Goal: Task Accomplishment & Management: Complete application form

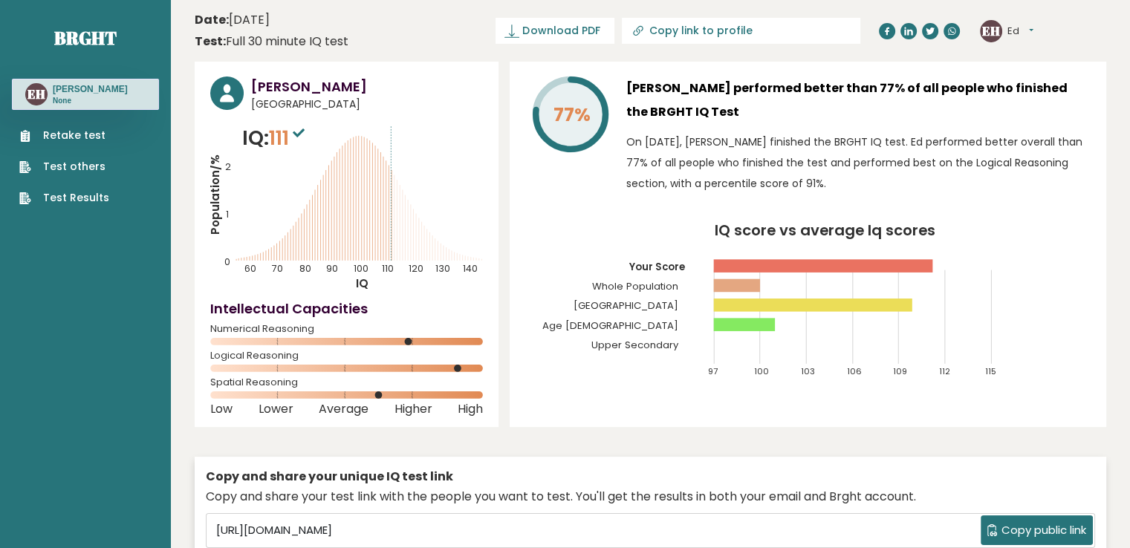
click at [71, 138] on link "Retake test" at bounding box center [64, 136] width 90 height 16
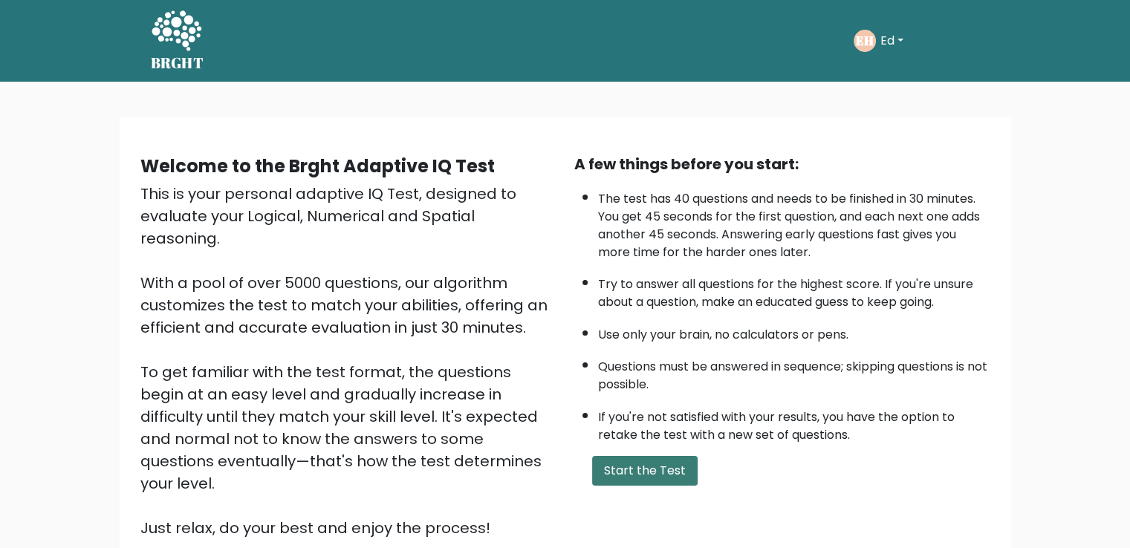
click at [646, 470] on button "Start the Test" at bounding box center [644, 471] width 105 height 30
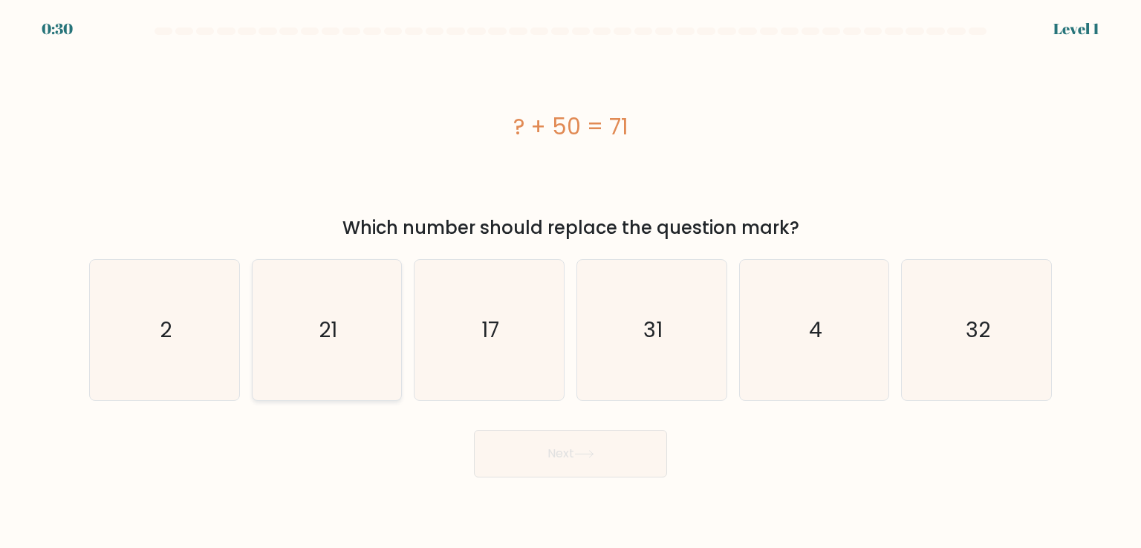
click at [310, 377] on icon "21" at bounding box center [327, 330] width 140 height 140
click at [570, 281] on input "b. 21" at bounding box center [570, 277] width 1 height 7
radio input "true"
click at [550, 461] on button "Next" at bounding box center [570, 454] width 193 height 48
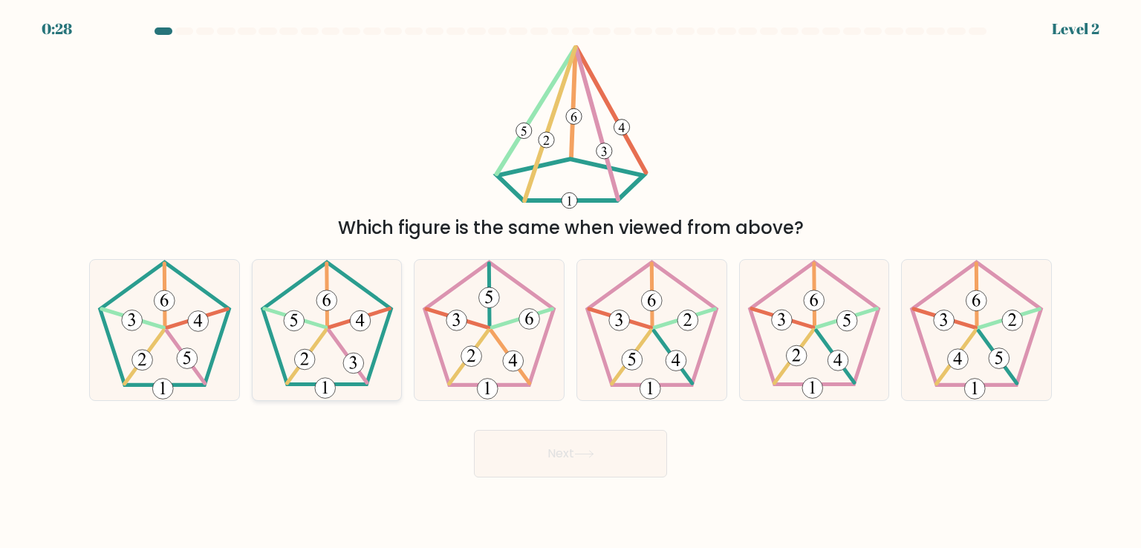
click at [310, 329] on icon at bounding box center [327, 330] width 140 height 140
click at [570, 281] on input "b." at bounding box center [570, 277] width 1 height 7
radio input "true"
click at [564, 446] on button "Next" at bounding box center [570, 454] width 193 height 48
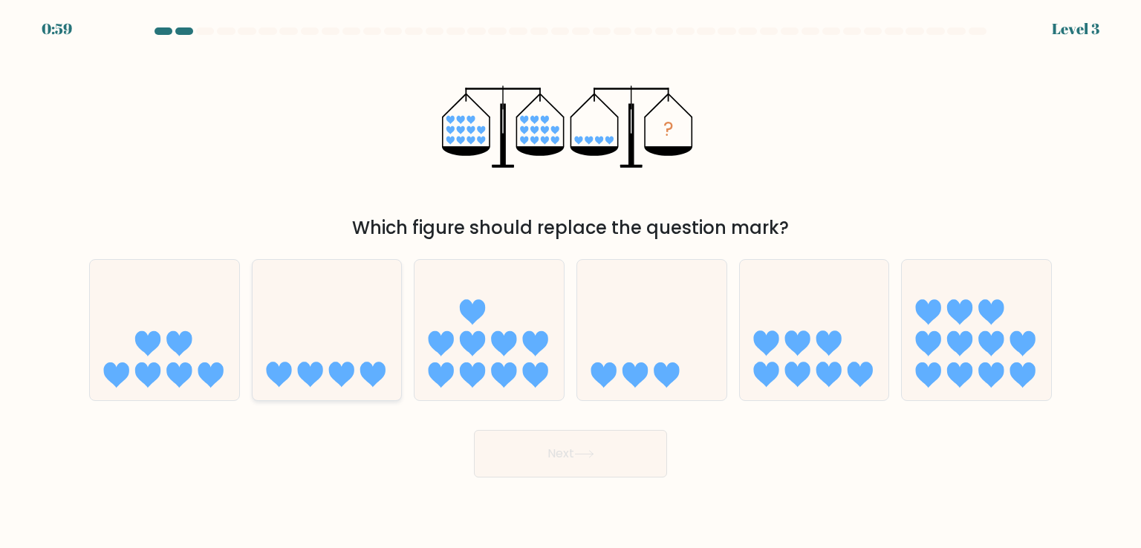
click at [338, 370] on icon at bounding box center [341, 374] width 25 height 25
click at [570, 281] on input "b." at bounding box center [570, 277] width 1 height 7
radio input "true"
click at [543, 455] on button "Next" at bounding box center [570, 454] width 193 height 48
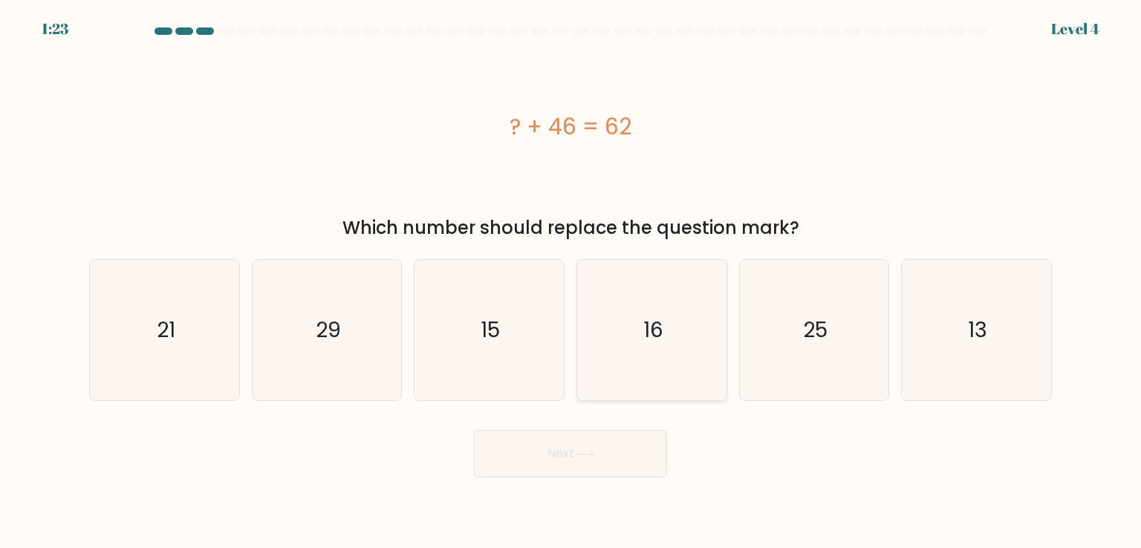
click at [640, 331] on icon "16" at bounding box center [651, 330] width 140 height 140
click at [571, 281] on input "d. 16" at bounding box center [570, 277] width 1 height 7
radio input "true"
click at [617, 449] on button "Next" at bounding box center [570, 454] width 193 height 48
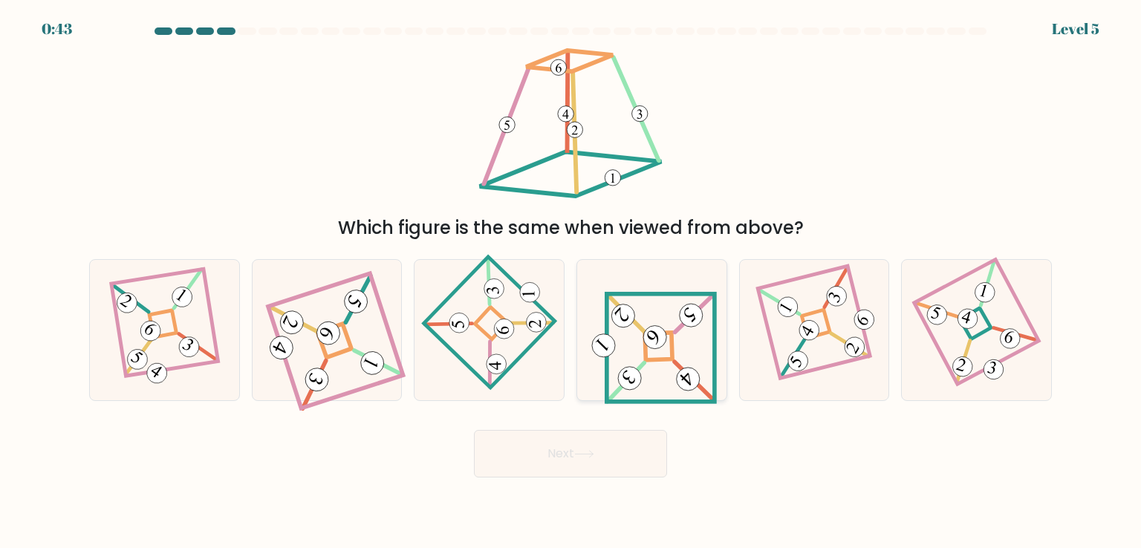
click at [662, 336] on 841 at bounding box center [655, 337] width 33 height 33
click at [571, 281] on input "d." at bounding box center [570, 277] width 1 height 7
radio input "true"
click at [630, 466] on button "Next" at bounding box center [570, 454] width 193 height 48
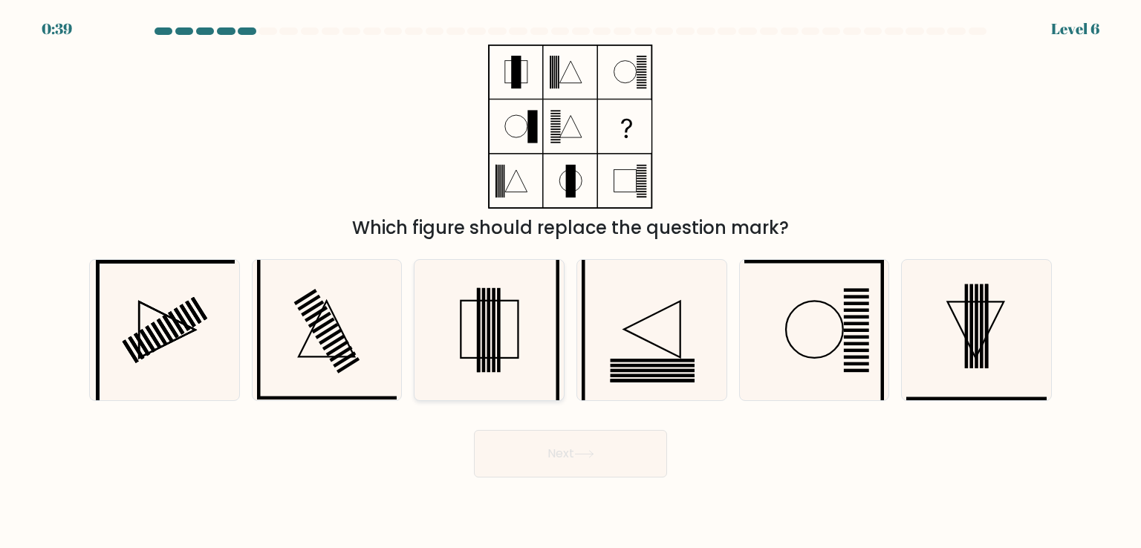
click at [489, 325] on rect at bounding box center [489, 330] width 4 height 84
click at [570, 281] on input "c." at bounding box center [570, 277] width 1 height 7
radio input "true"
click at [573, 446] on button "Next" at bounding box center [570, 454] width 193 height 48
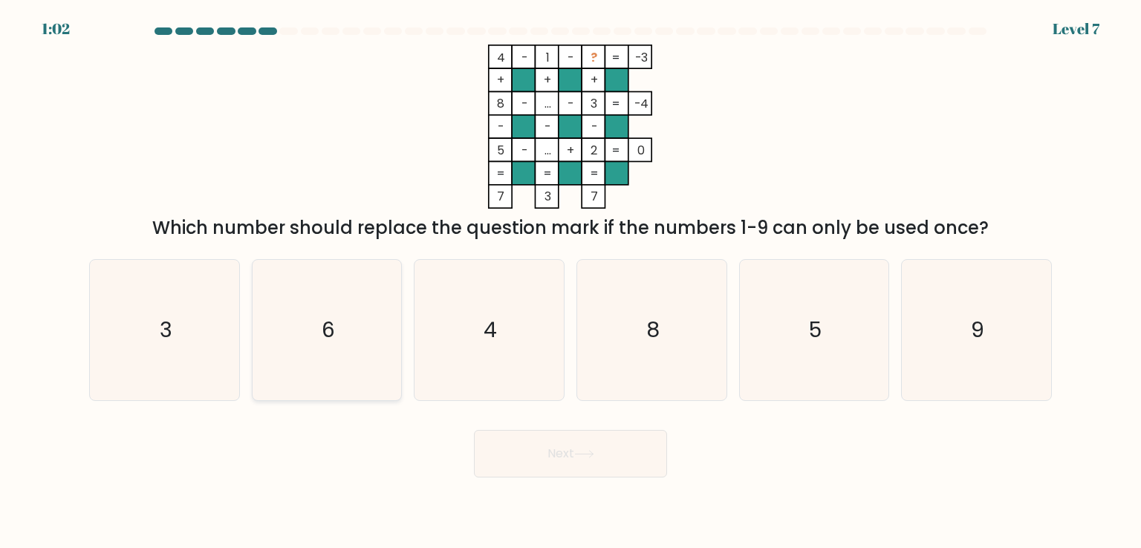
click at [306, 336] on icon "6" at bounding box center [327, 330] width 140 height 140
click at [570, 281] on input "b. 6" at bounding box center [570, 277] width 1 height 7
radio input "true"
click at [553, 455] on button "Next" at bounding box center [570, 454] width 193 height 48
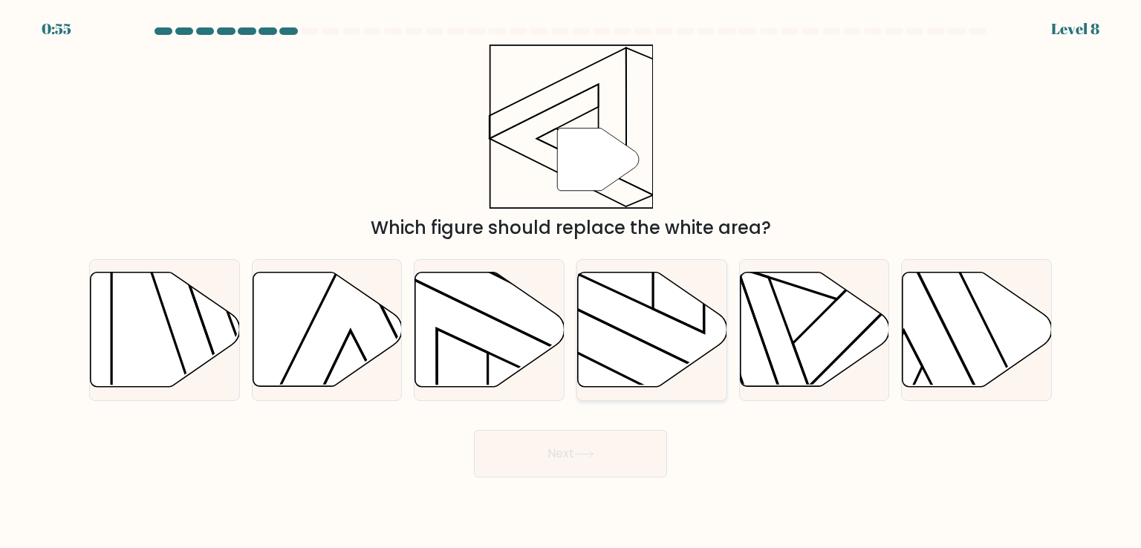
click at [621, 350] on icon at bounding box center [652, 330] width 149 height 114
click at [571, 281] on input "d." at bounding box center [570, 277] width 1 height 7
radio input "true"
click at [572, 455] on button "Next" at bounding box center [570, 454] width 193 height 48
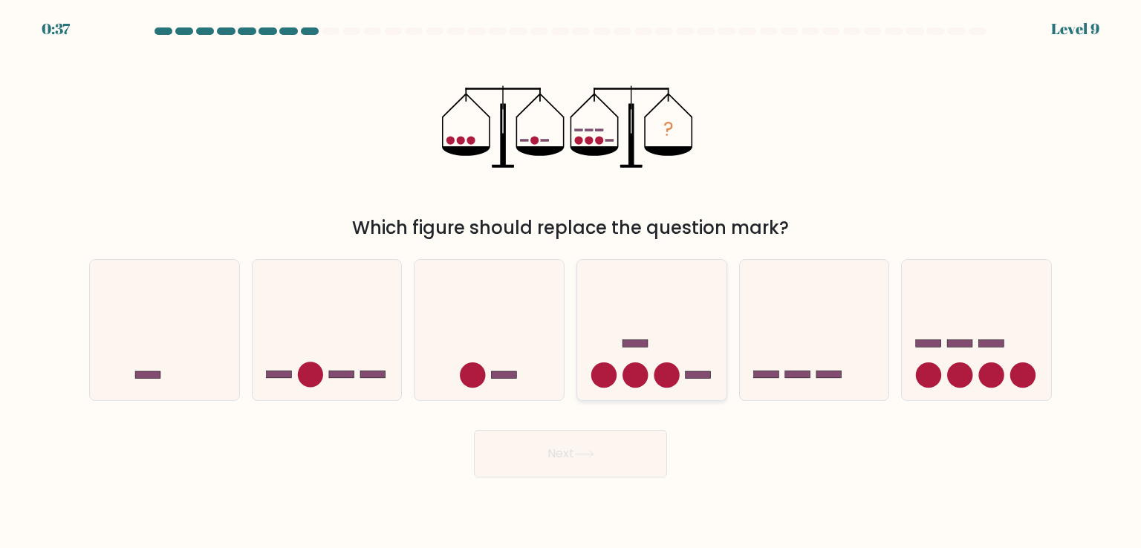
click at [662, 330] on icon at bounding box center [651, 329] width 149 height 123
click at [571, 281] on input "d." at bounding box center [570, 277] width 1 height 7
radio input "true"
click at [553, 458] on button "Next" at bounding box center [570, 454] width 193 height 48
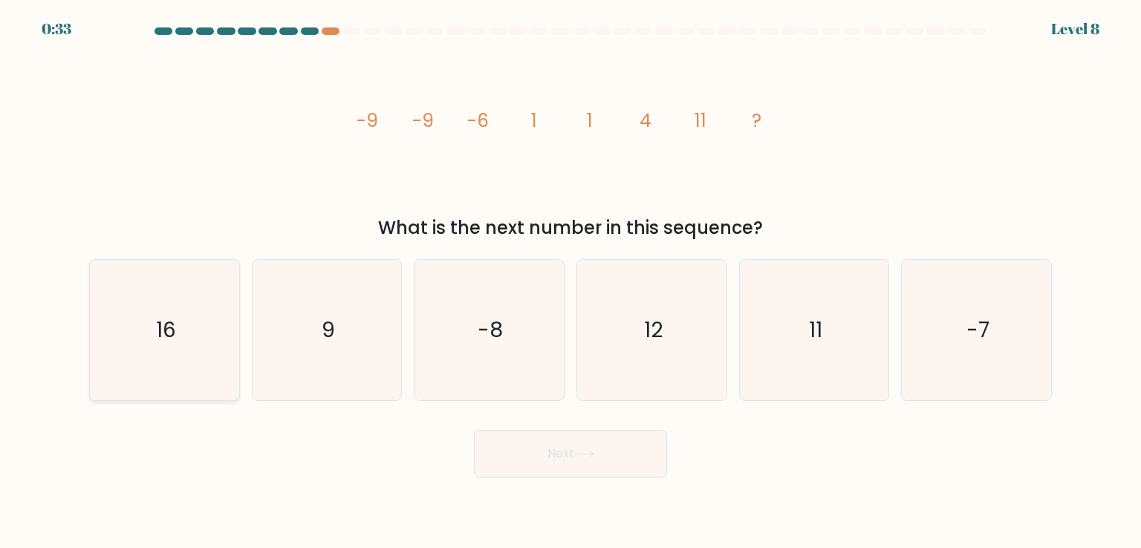
click at [164, 349] on icon "16" at bounding box center [164, 330] width 140 height 140
click at [570, 281] on input "a. 16" at bounding box center [570, 277] width 1 height 7
radio input "true"
click at [550, 446] on button "Next" at bounding box center [570, 454] width 193 height 48
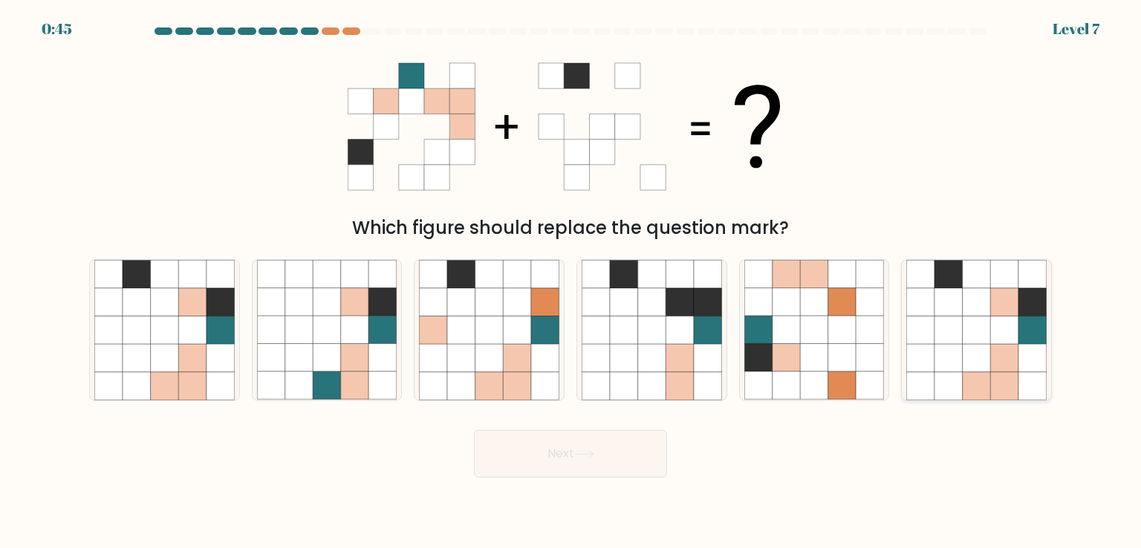
click at [953, 323] on icon at bounding box center [948, 330] width 28 height 28
click at [571, 281] on input "f." at bounding box center [570, 277] width 1 height 7
radio input "true"
click at [554, 467] on button "Next" at bounding box center [570, 454] width 193 height 48
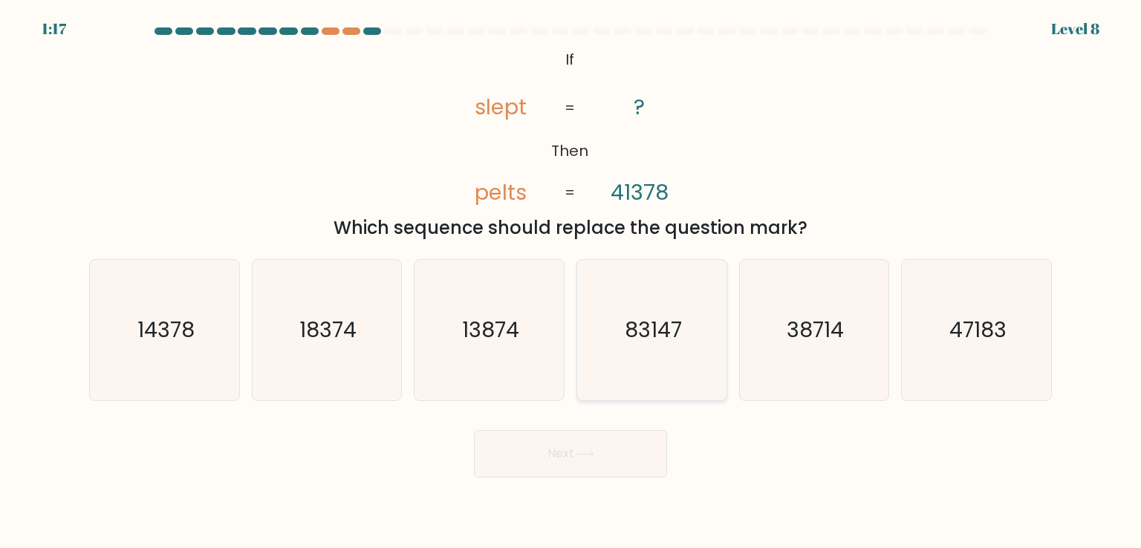
click at [628, 345] on icon "83147" at bounding box center [651, 330] width 140 height 140
click at [571, 281] on input "d. 83147" at bounding box center [570, 277] width 1 height 7
radio input "true"
click at [579, 444] on button "Next" at bounding box center [570, 454] width 193 height 48
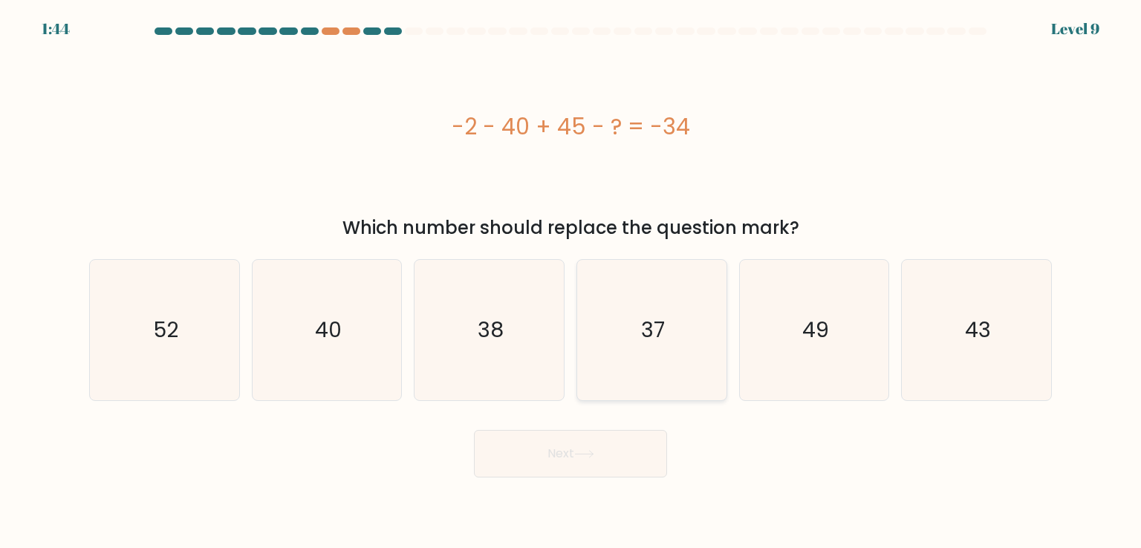
click at [600, 351] on icon "37" at bounding box center [651, 330] width 140 height 140
click at [571, 281] on input "d. 37" at bounding box center [570, 277] width 1 height 7
radio input "true"
click at [582, 450] on icon at bounding box center [584, 454] width 20 height 8
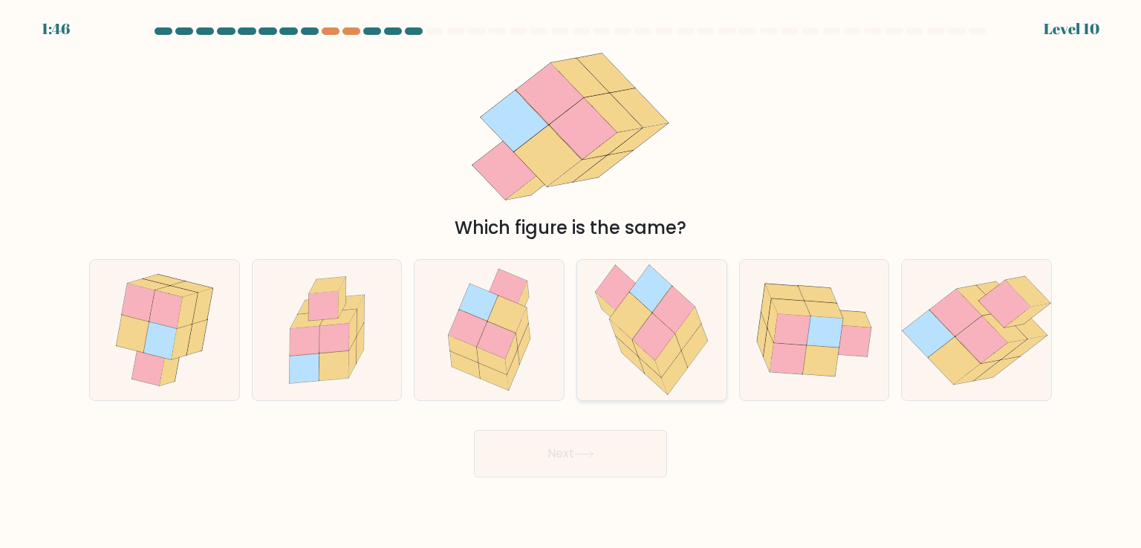
click at [649, 321] on icon at bounding box center [654, 337] width 42 height 48
click at [571, 281] on input "d." at bounding box center [570, 277] width 1 height 7
radio input "true"
click at [528, 462] on button "Next" at bounding box center [570, 454] width 193 height 48
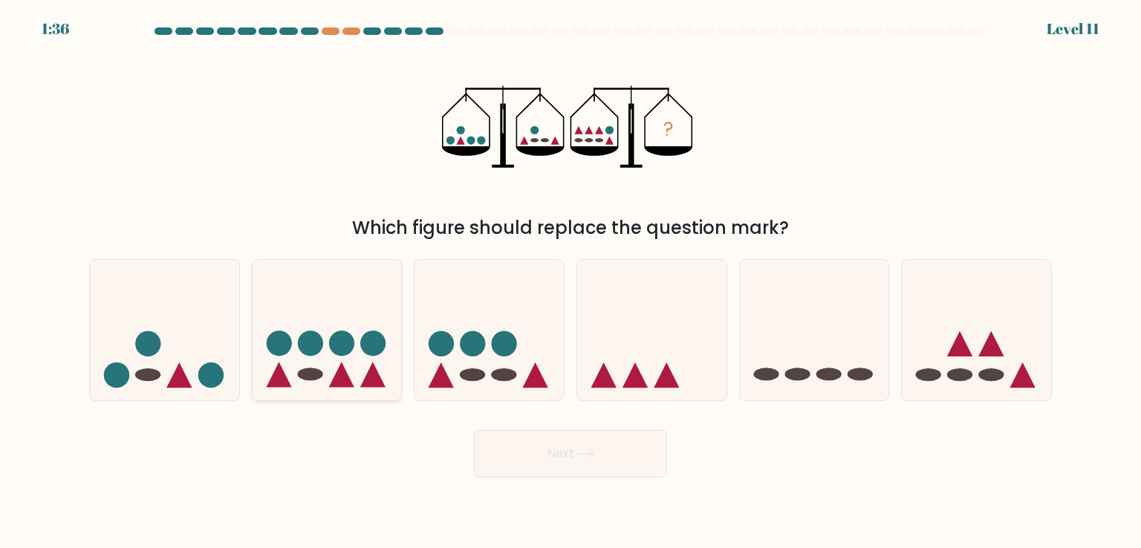
click at [321, 336] on circle at bounding box center [310, 343] width 25 height 25
click at [570, 281] on input "b." at bounding box center [570, 277] width 1 height 7
radio input "true"
click at [543, 454] on button "Next" at bounding box center [570, 454] width 193 height 48
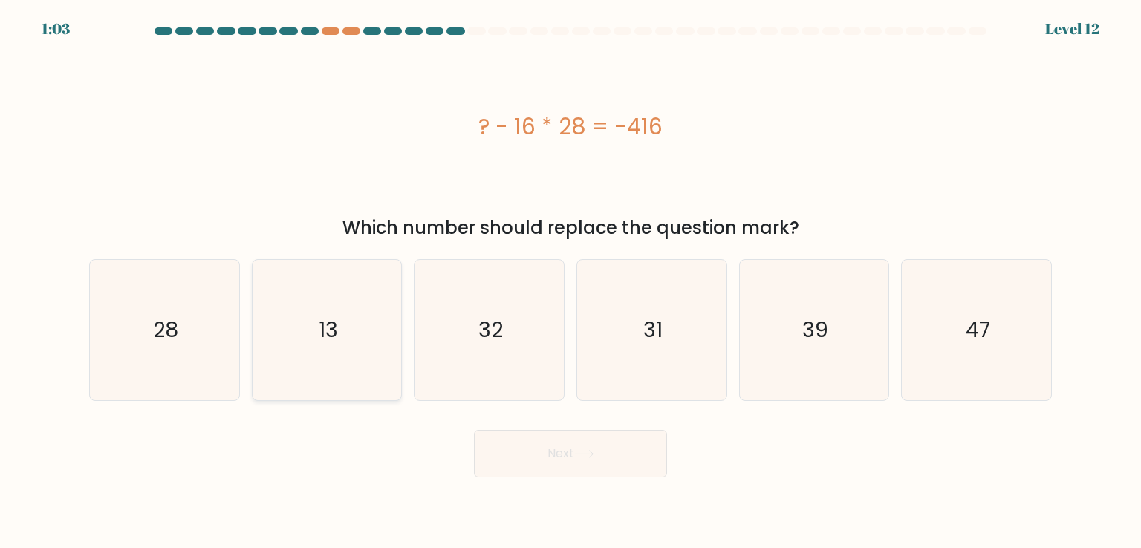
click at [330, 316] on text "13" at bounding box center [328, 330] width 19 height 30
click at [570, 281] on input "b. 13" at bounding box center [570, 277] width 1 height 7
radio input "true"
click at [550, 446] on button "Next" at bounding box center [570, 454] width 193 height 48
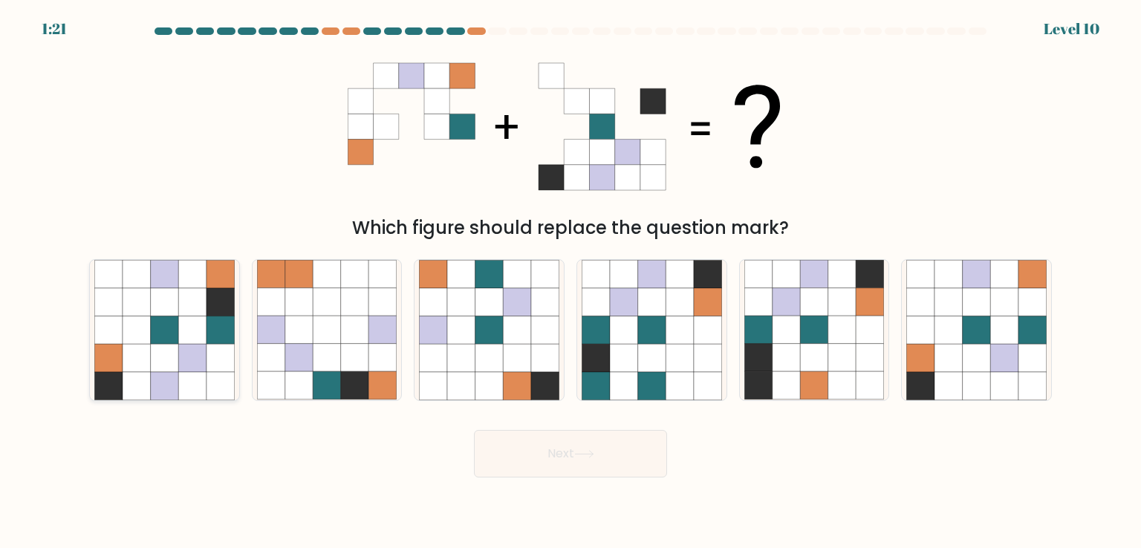
click at [154, 328] on icon at bounding box center [165, 330] width 28 height 28
click at [570, 281] on input "a." at bounding box center [570, 277] width 1 height 7
radio input "true"
click at [554, 450] on button "Next" at bounding box center [570, 454] width 193 height 48
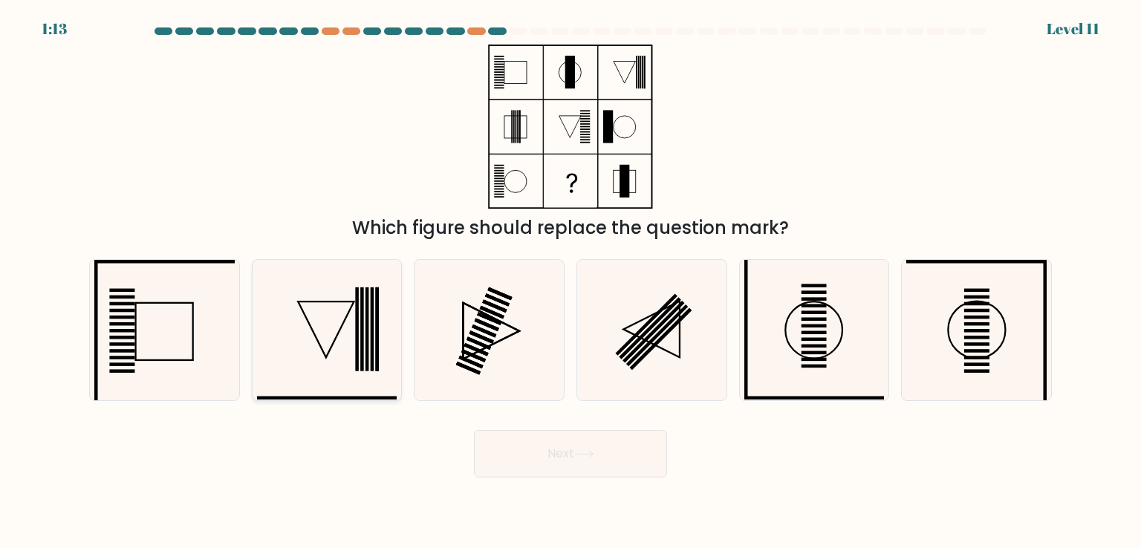
click at [345, 333] on icon at bounding box center [327, 330] width 140 height 140
click at [570, 281] on input "b." at bounding box center [570, 277] width 1 height 7
radio input "true"
click at [570, 449] on button "Next" at bounding box center [570, 454] width 193 height 48
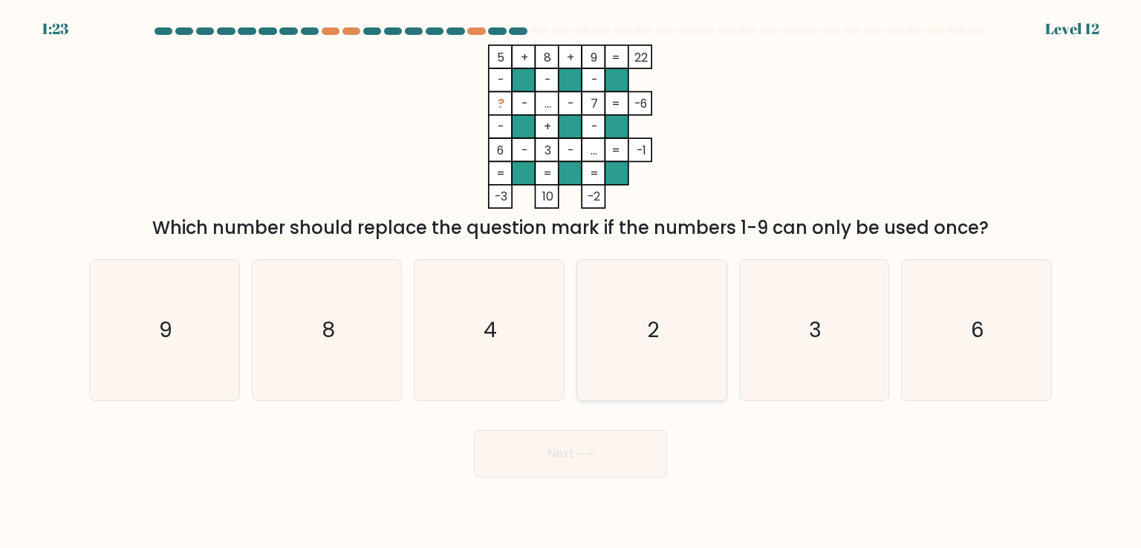
click at [636, 333] on icon "2" at bounding box center [651, 330] width 140 height 140
click at [571, 281] on input "d. 2" at bounding box center [570, 277] width 1 height 7
radio input "true"
click at [593, 448] on button "Next" at bounding box center [570, 454] width 193 height 48
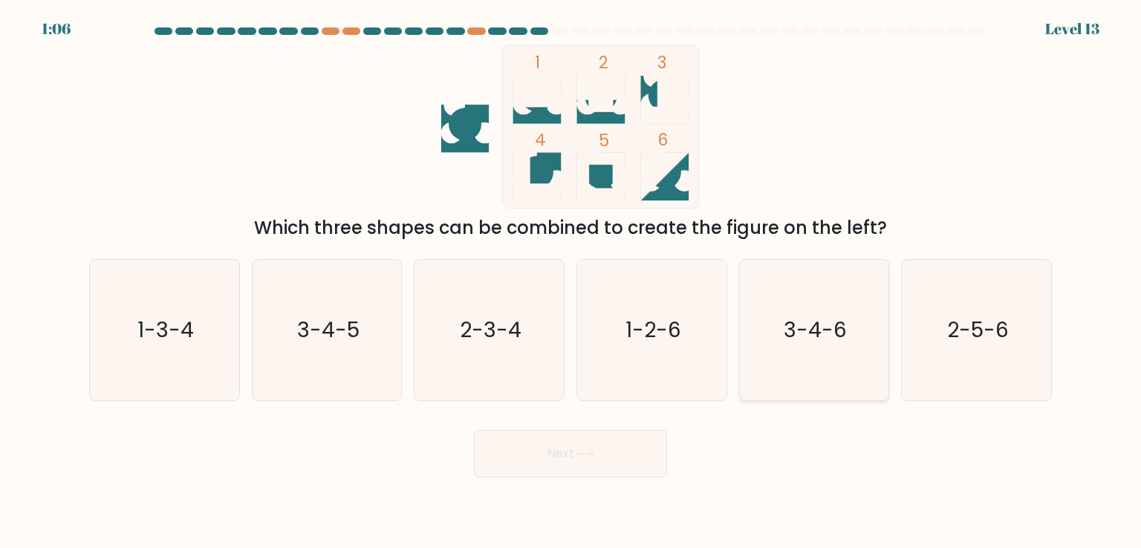
click at [807, 334] on text "3-4-6" at bounding box center [814, 330] width 63 height 30
click at [571, 281] on input "e. 3-4-6" at bounding box center [570, 277] width 1 height 7
radio input "true"
click at [573, 451] on button "Next" at bounding box center [570, 454] width 193 height 48
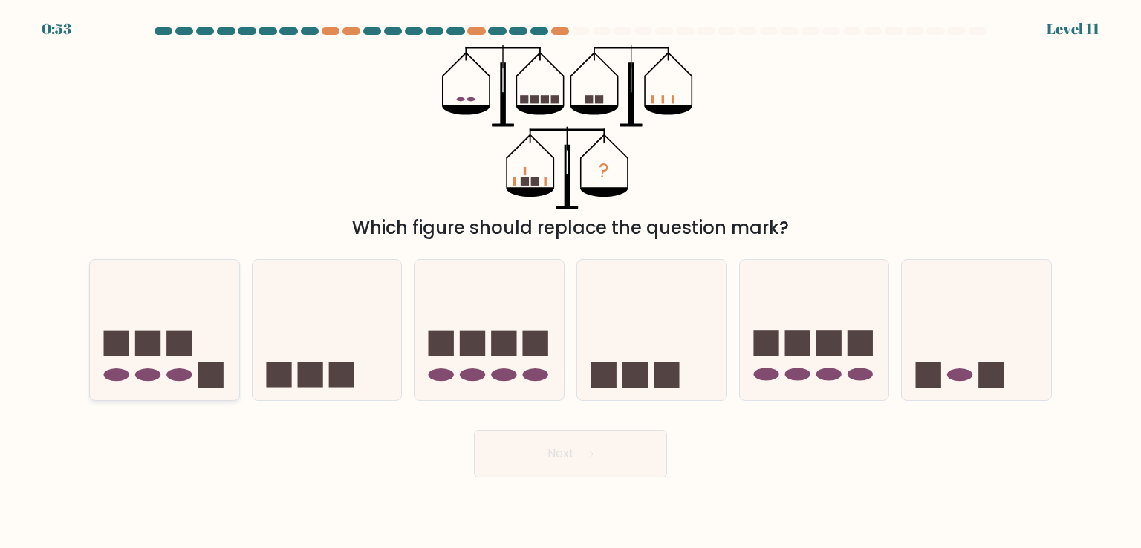
click at [177, 329] on icon at bounding box center [164, 329] width 149 height 123
click at [570, 281] on input "a." at bounding box center [570, 277] width 1 height 7
radio input "true"
click at [581, 446] on button "Next" at bounding box center [570, 454] width 193 height 48
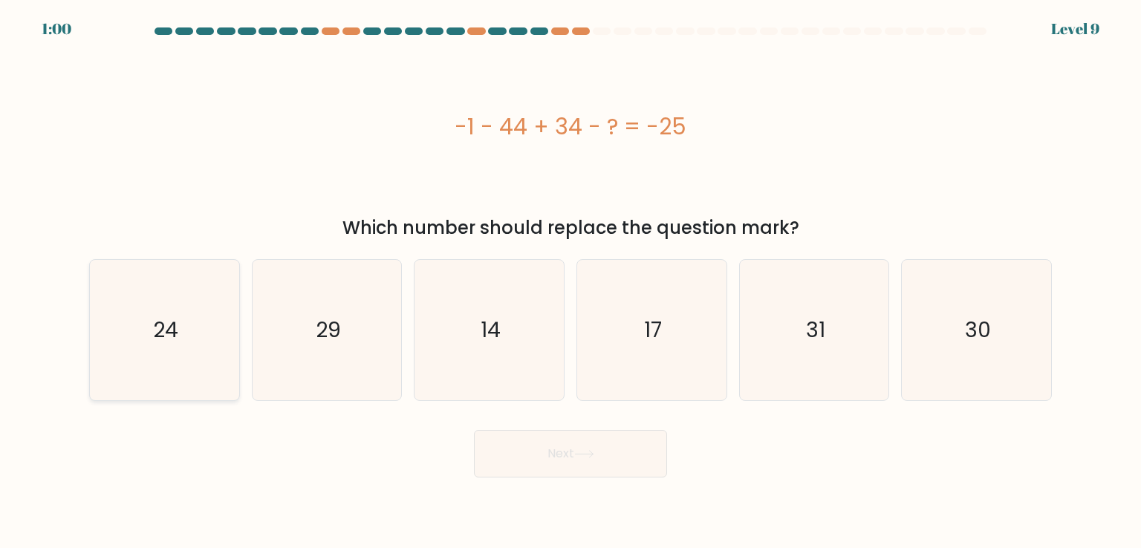
click at [172, 322] on text "24" at bounding box center [165, 330] width 25 height 30
click at [570, 281] on input "a. 24" at bounding box center [570, 277] width 1 height 7
radio input "true"
click at [530, 452] on button "Next" at bounding box center [570, 454] width 193 height 48
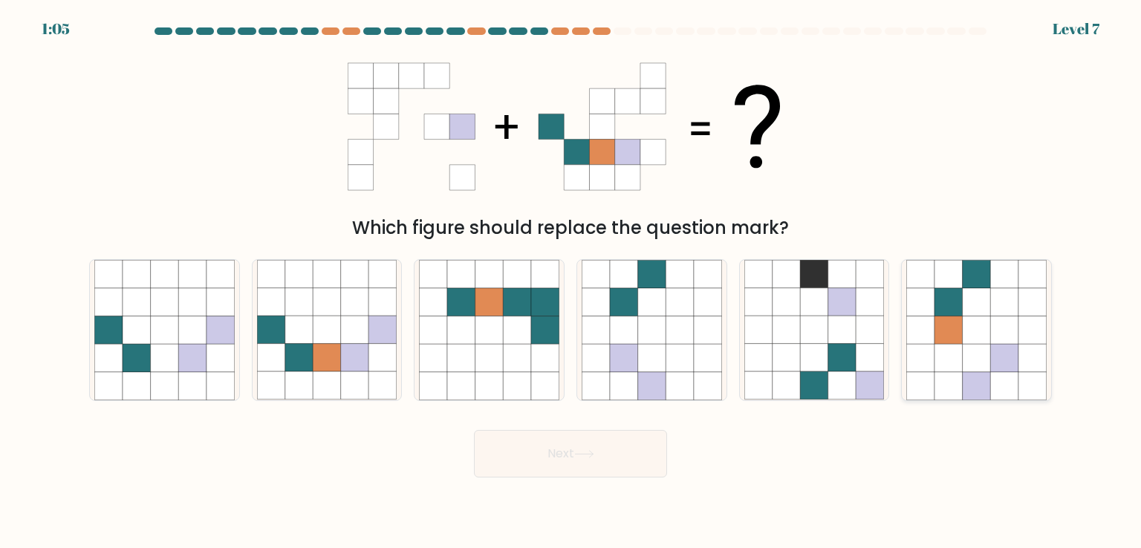
click at [984, 334] on icon at bounding box center [976, 330] width 28 height 28
click at [571, 281] on input "f." at bounding box center [570, 277] width 1 height 7
radio input "true"
click at [574, 446] on button "Next" at bounding box center [570, 454] width 193 height 48
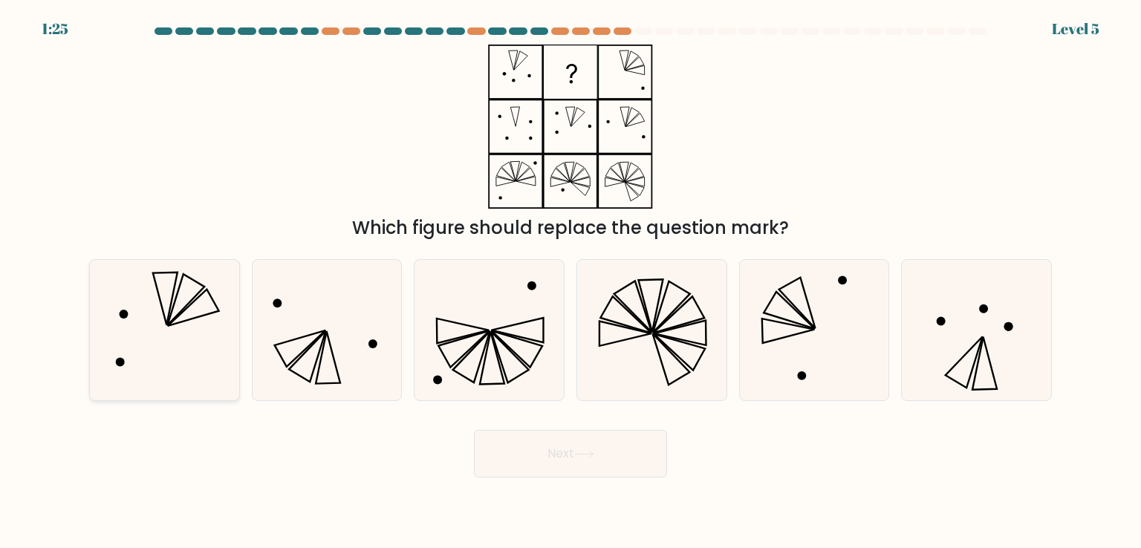
click at [166, 309] on icon at bounding box center [164, 330] width 140 height 140
click at [570, 281] on input "a." at bounding box center [570, 277] width 1 height 7
radio input "true"
click at [581, 448] on button "Next" at bounding box center [570, 454] width 193 height 48
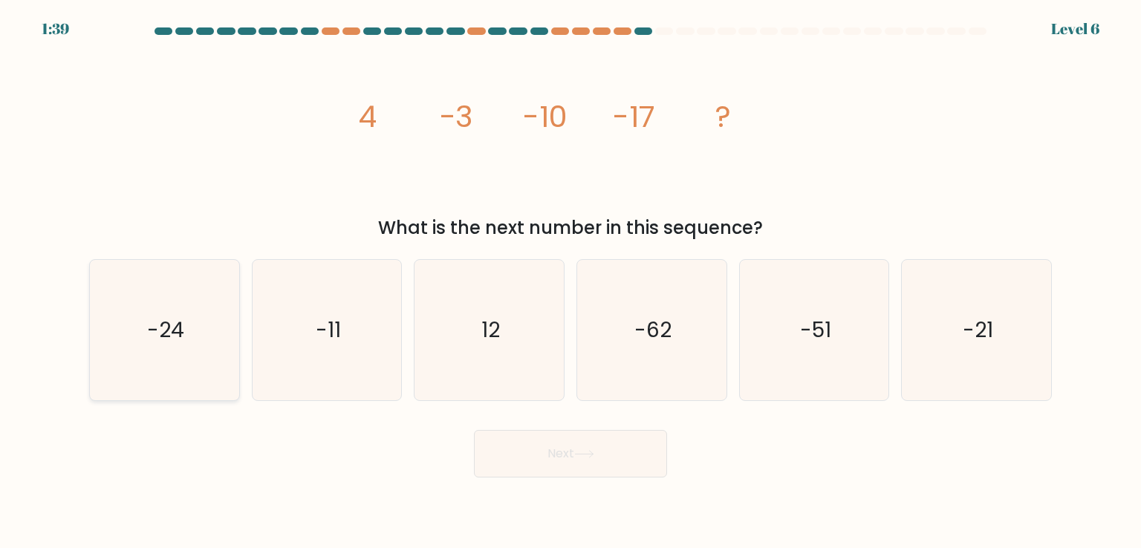
click at [235, 306] on div "-24" at bounding box center [164, 329] width 151 height 141
click at [570, 281] on input "a. -24" at bounding box center [570, 277] width 1 height 7
radio input "true"
click at [527, 446] on button "Next" at bounding box center [570, 454] width 193 height 48
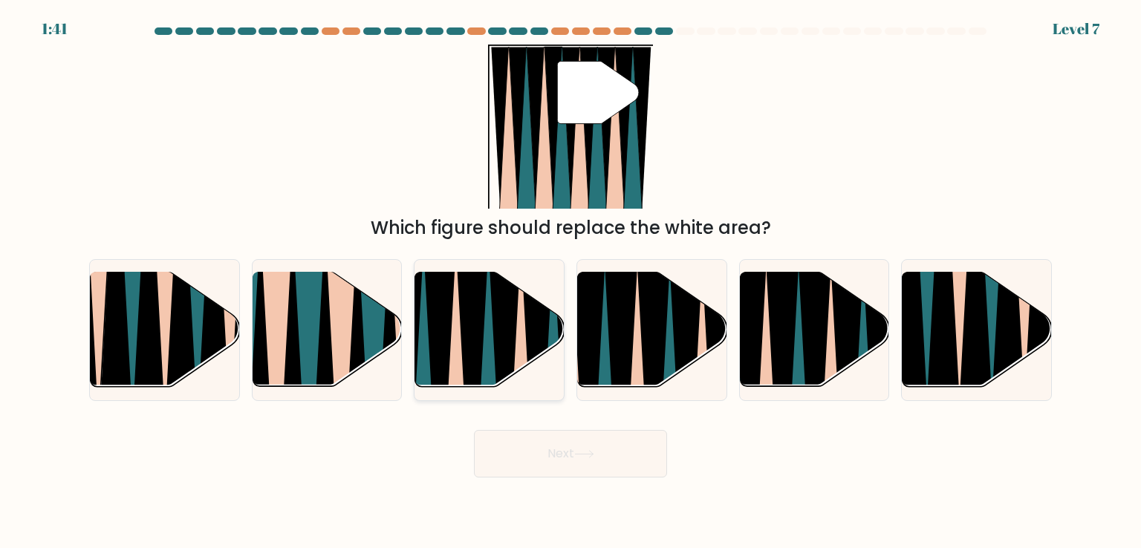
click at [478, 332] on icon at bounding box center [473, 396] width 33 height 298
click at [570, 281] on input "c." at bounding box center [570, 277] width 1 height 7
radio input "true"
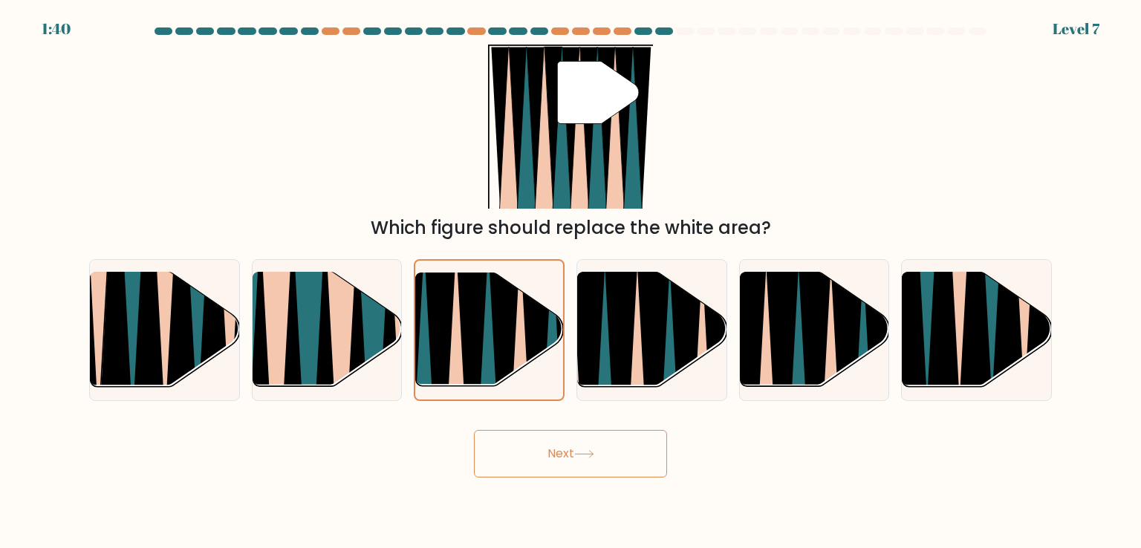
click at [591, 446] on button "Next" at bounding box center [570, 454] width 193 height 48
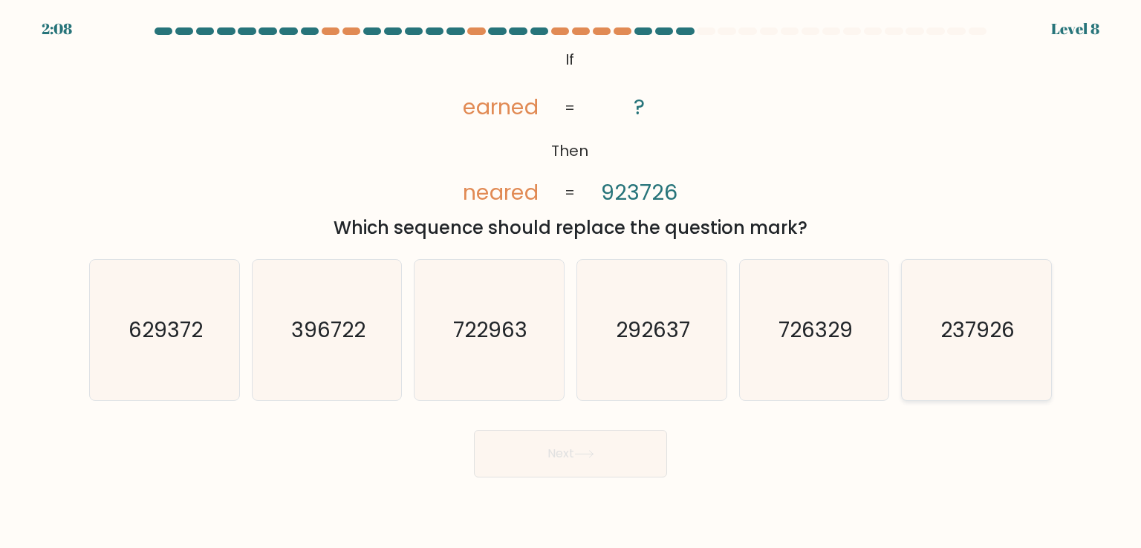
click at [922, 360] on icon "237926" at bounding box center [976, 330] width 140 height 140
click at [571, 281] on input "f. 237926" at bounding box center [570, 277] width 1 height 7
radio input "true"
click at [552, 458] on button "Next" at bounding box center [570, 454] width 193 height 48
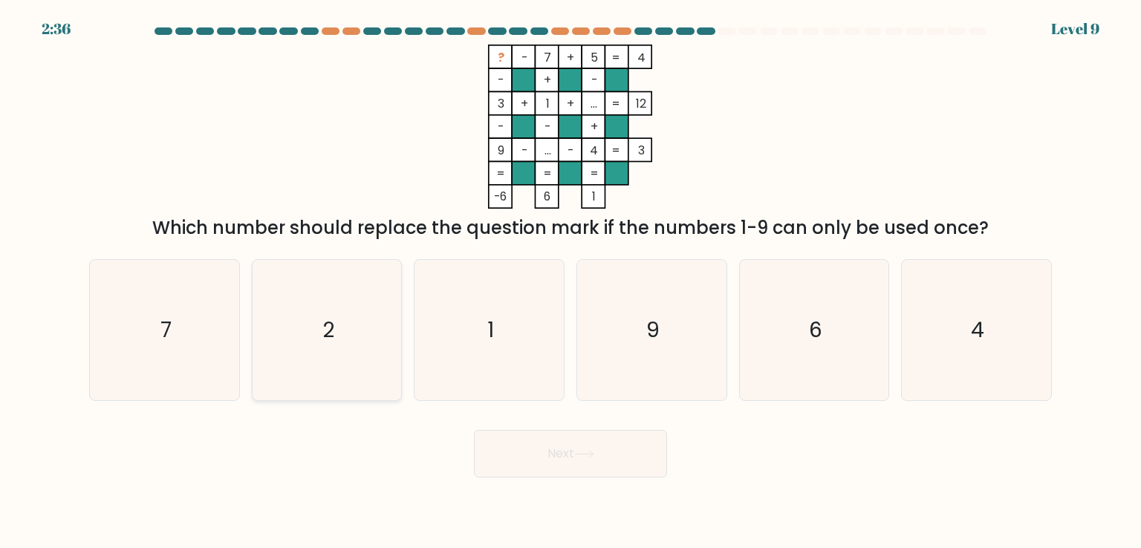
click at [288, 344] on icon "2" at bounding box center [327, 330] width 140 height 140
click at [570, 281] on input "b. 2" at bounding box center [570, 277] width 1 height 7
radio input "true"
click at [584, 449] on button "Next" at bounding box center [570, 454] width 193 height 48
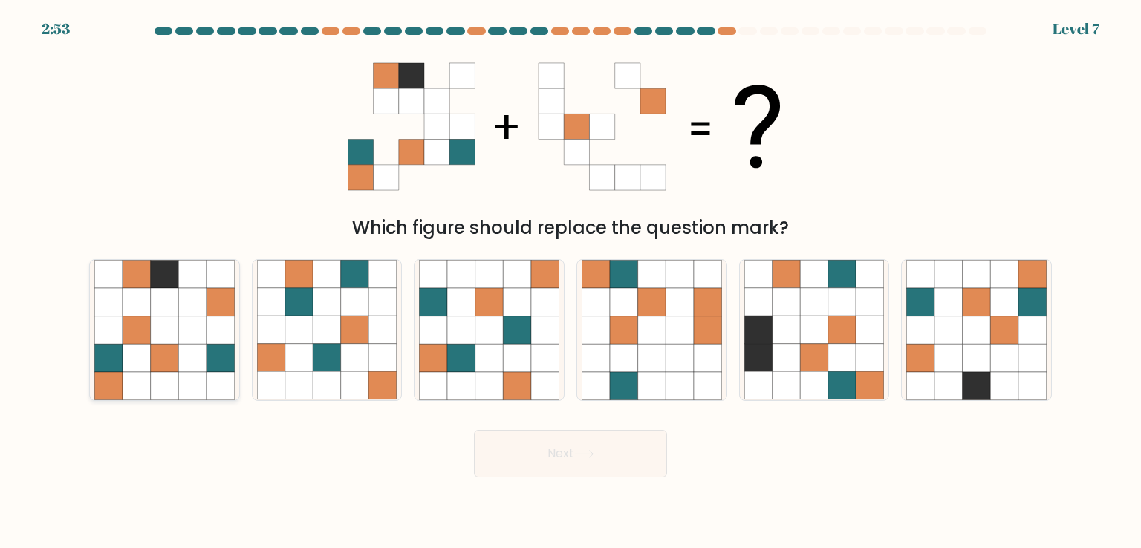
click at [138, 345] on icon at bounding box center [137, 358] width 28 height 28
click at [570, 281] on input "a." at bounding box center [570, 277] width 1 height 7
radio input "true"
click at [535, 457] on button "Next" at bounding box center [570, 454] width 193 height 48
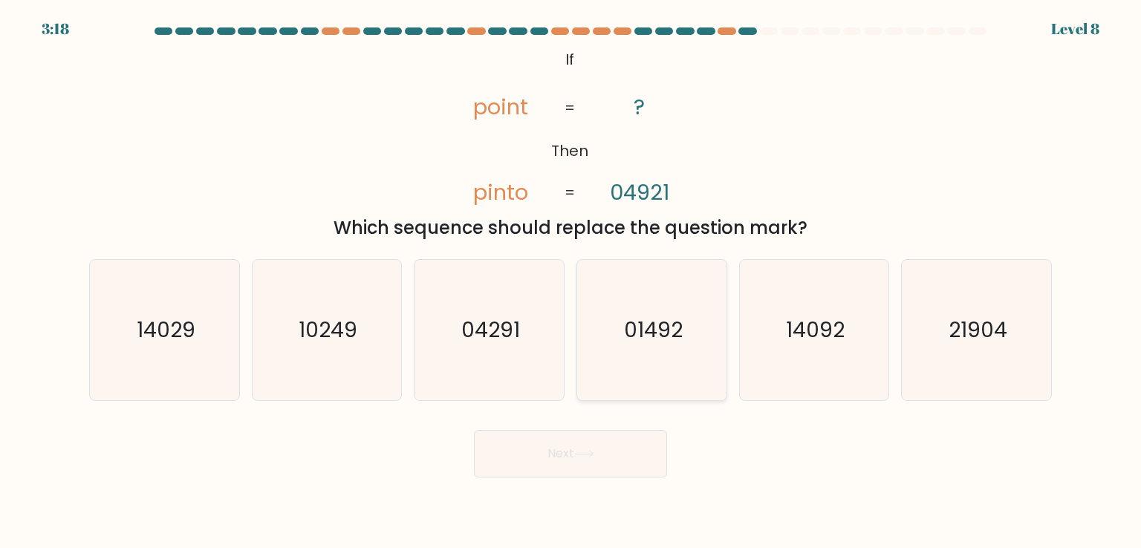
click at [651, 340] on text "01492" at bounding box center [653, 330] width 59 height 30
click at [571, 281] on input "d. 01492" at bounding box center [570, 277] width 1 height 7
radio input "true"
click at [590, 448] on button "Next" at bounding box center [570, 454] width 193 height 48
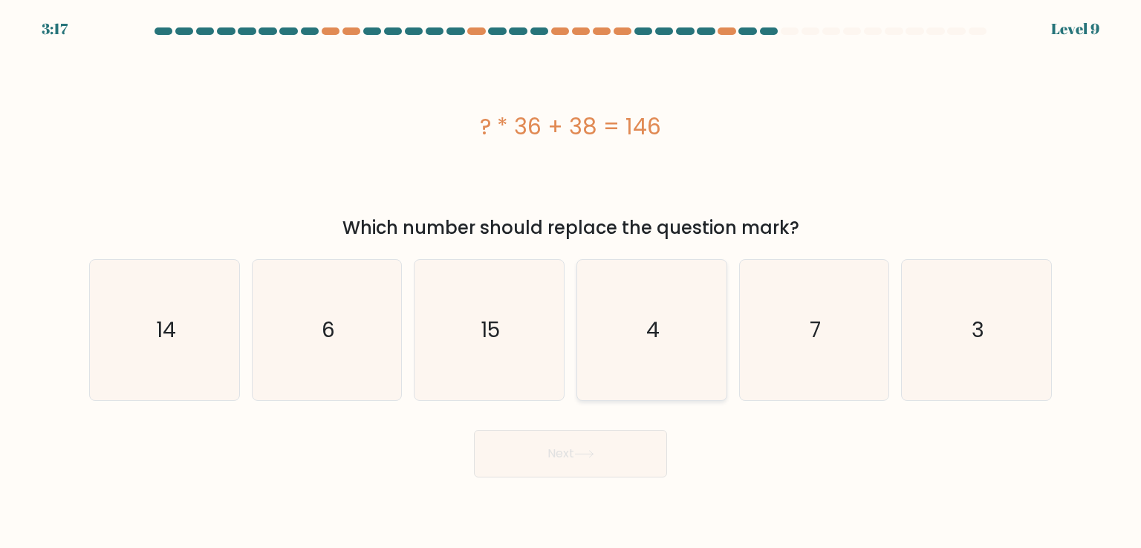
click at [651, 361] on icon "4" at bounding box center [651, 330] width 140 height 140
click at [571, 281] on input "d. 4" at bounding box center [570, 277] width 1 height 7
radio input "true"
click at [579, 459] on button "Next" at bounding box center [570, 454] width 193 height 48
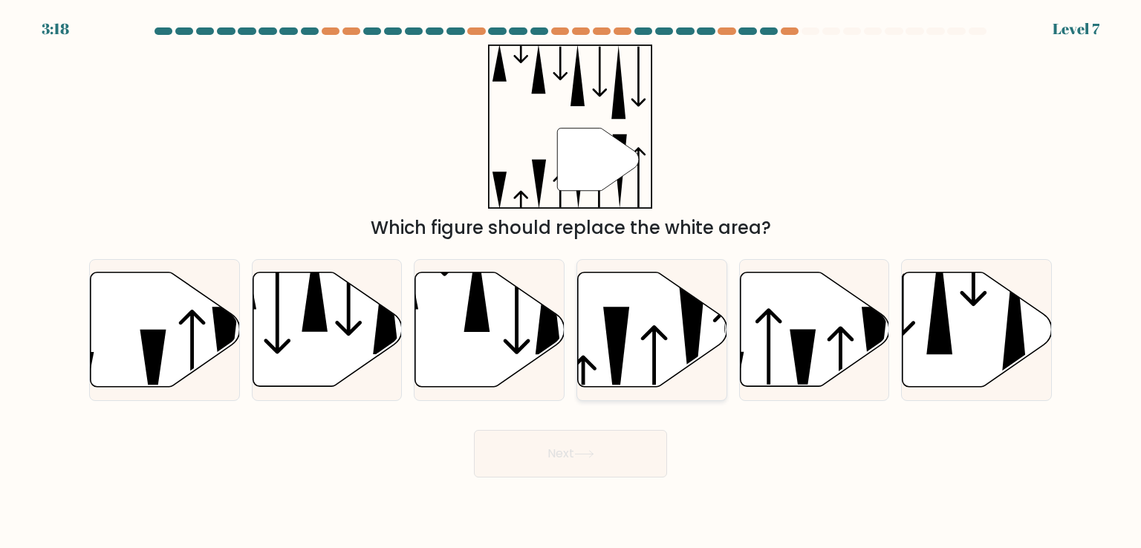
click at [648, 327] on icon at bounding box center [652, 330] width 149 height 114
click at [571, 281] on input "d." at bounding box center [570, 277] width 1 height 7
radio input "true"
click at [553, 455] on button "Next" at bounding box center [570, 454] width 193 height 48
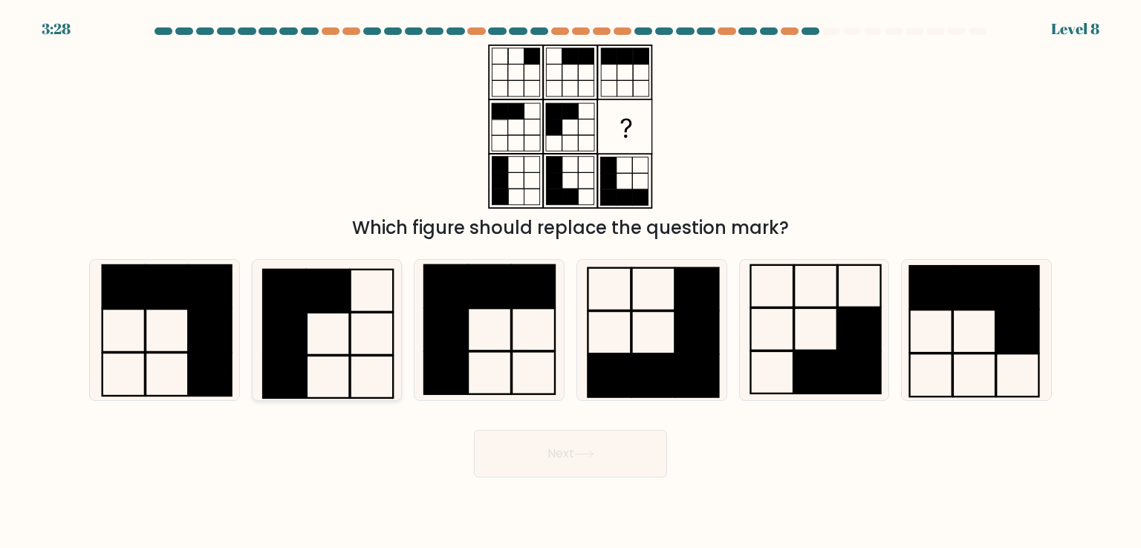
click at [347, 333] on icon at bounding box center [327, 330] width 140 height 140
click at [570, 281] on input "b." at bounding box center [570, 277] width 1 height 7
radio input "true"
click at [547, 458] on button "Next" at bounding box center [570, 454] width 193 height 48
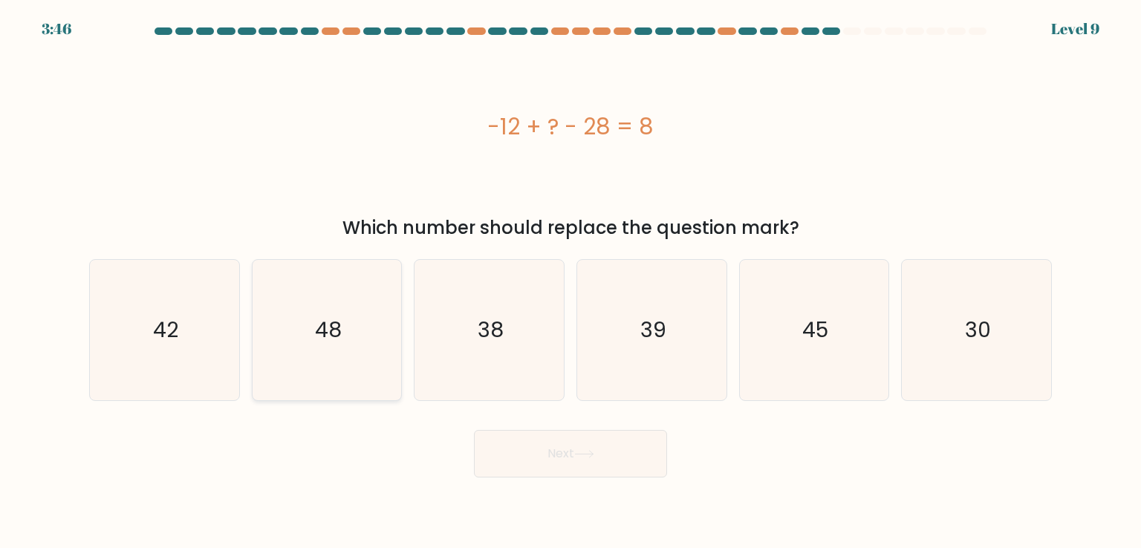
click at [335, 325] on text "48" at bounding box center [328, 330] width 27 height 30
click at [570, 281] on input "b. 48" at bounding box center [570, 277] width 1 height 7
radio input "true"
click at [567, 456] on button "Next" at bounding box center [570, 454] width 193 height 48
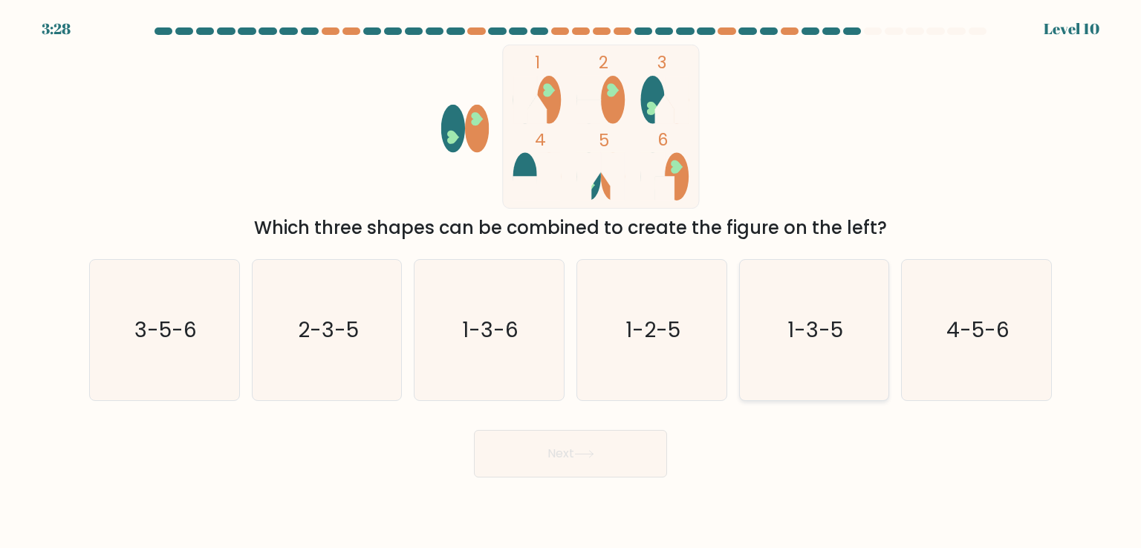
click at [804, 322] on text "1-3-5" at bounding box center [815, 330] width 56 height 30
click at [571, 281] on input "e. 1-3-5" at bounding box center [570, 277] width 1 height 7
radio input "true"
click at [585, 458] on button "Next" at bounding box center [570, 454] width 193 height 48
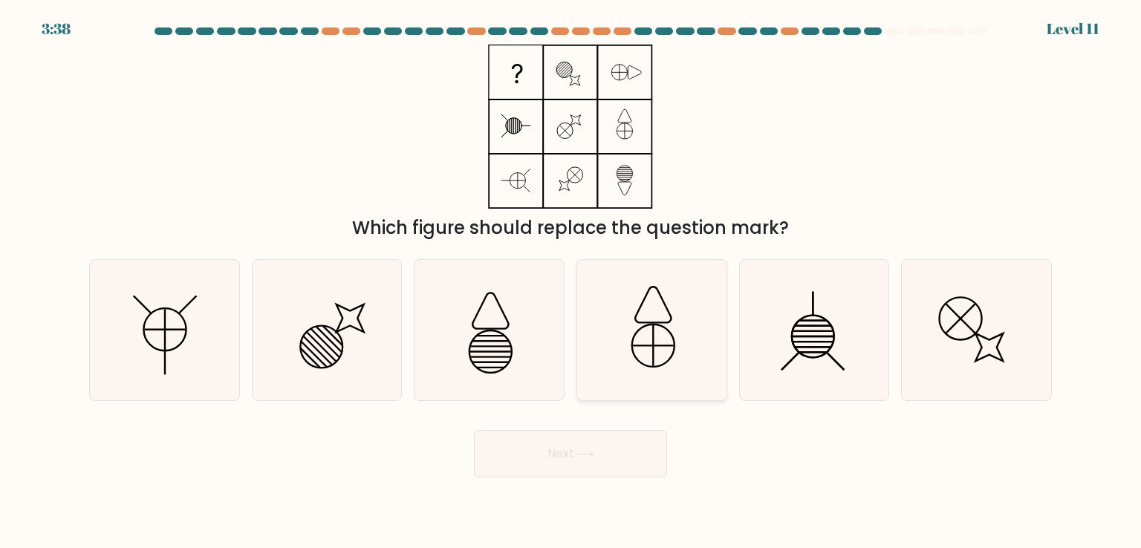
click at [668, 316] on icon at bounding box center [651, 330] width 140 height 140
click at [571, 281] on input "d." at bounding box center [570, 277] width 1 height 7
radio input "true"
click at [581, 449] on button "Next" at bounding box center [570, 454] width 193 height 48
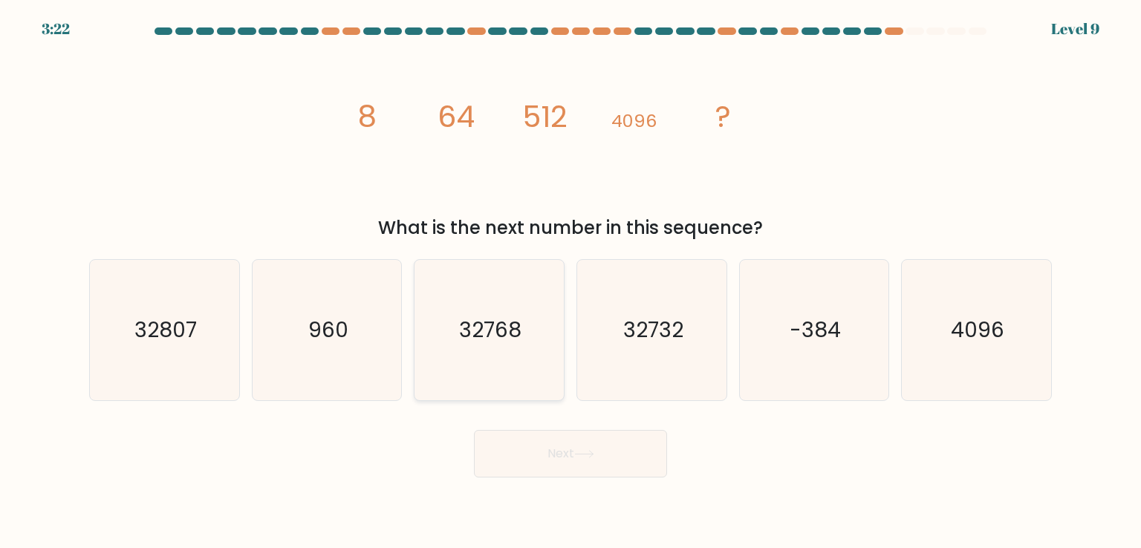
click at [473, 340] on text "32768" at bounding box center [491, 330] width 62 height 30
click at [570, 281] on input "c. 32768" at bounding box center [570, 277] width 1 height 7
radio input "true"
click at [573, 449] on button "Next" at bounding box center [570, 454] width 193 height 48
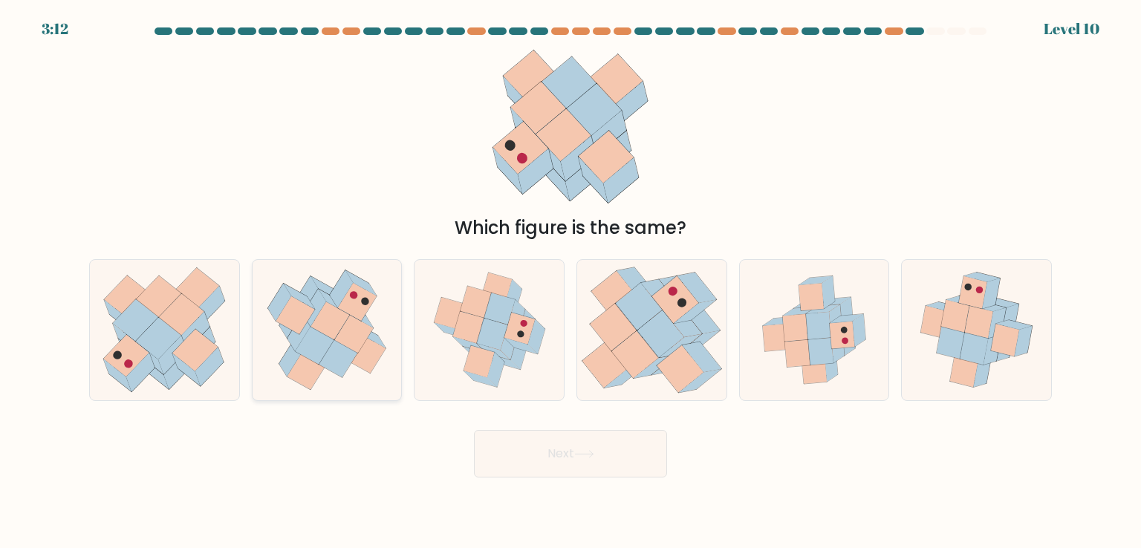
click at [330, 310] on icon at bounding box center [329, 321] width 39 height 38
click at [570, 281] on input "b." at bounding box center [570, 277] width 1 height 7
radio input "true"
click at [550, 454] on button "Next" at bounding box center [570, 454] width 193 height 48
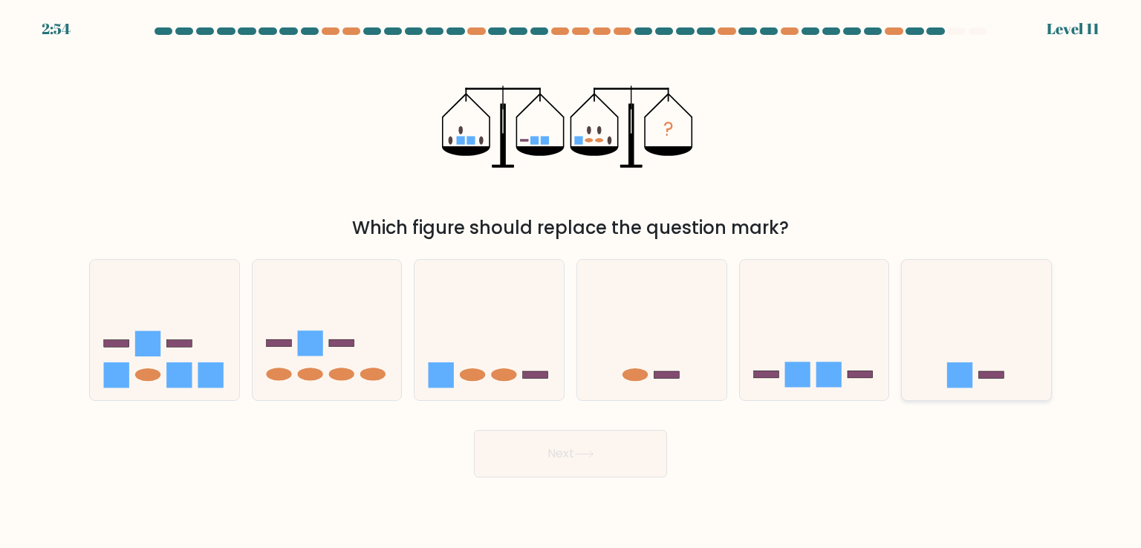
click at [988, 336] on icon at bounding box center [976, 329] width 149 height 123
click at [571, 281] on input "f." at bounding box center [570, 277] width 1 height 7
radio input "true"
click at [585, 443] on button "Next" at bounding box center [570, 454] width 193 height 48
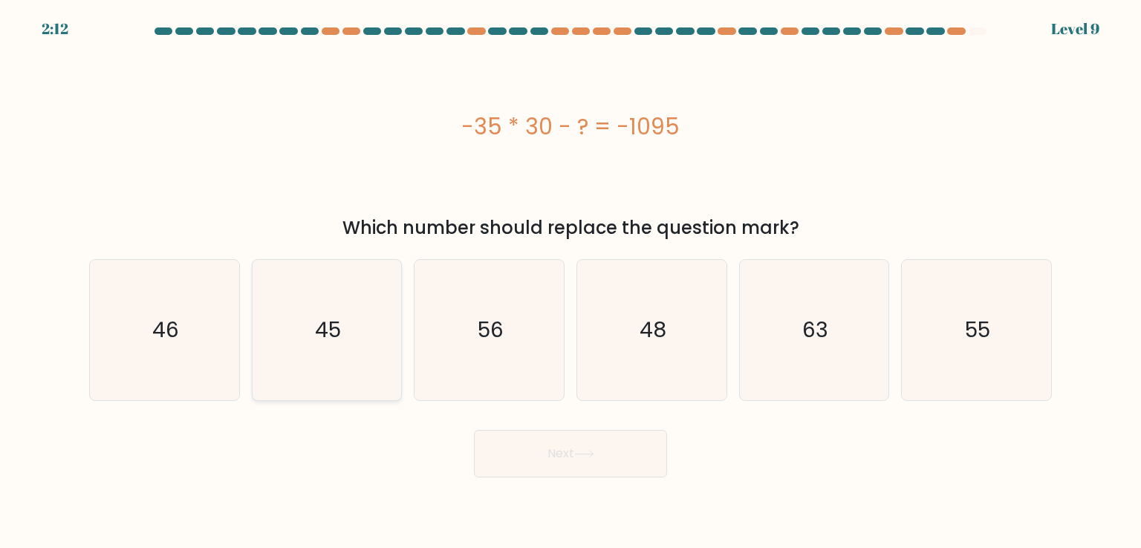
click at [310, 310] on icon "45" at bounding box center [327, 330] width 140 height 140
click at [570, 281] on input "b. 45" at bounding box center [570, 277] width 1 height 7
radio input "true"
click at [576, 455] on button "Next" at bounding box center [570, 454] width 193 height 48
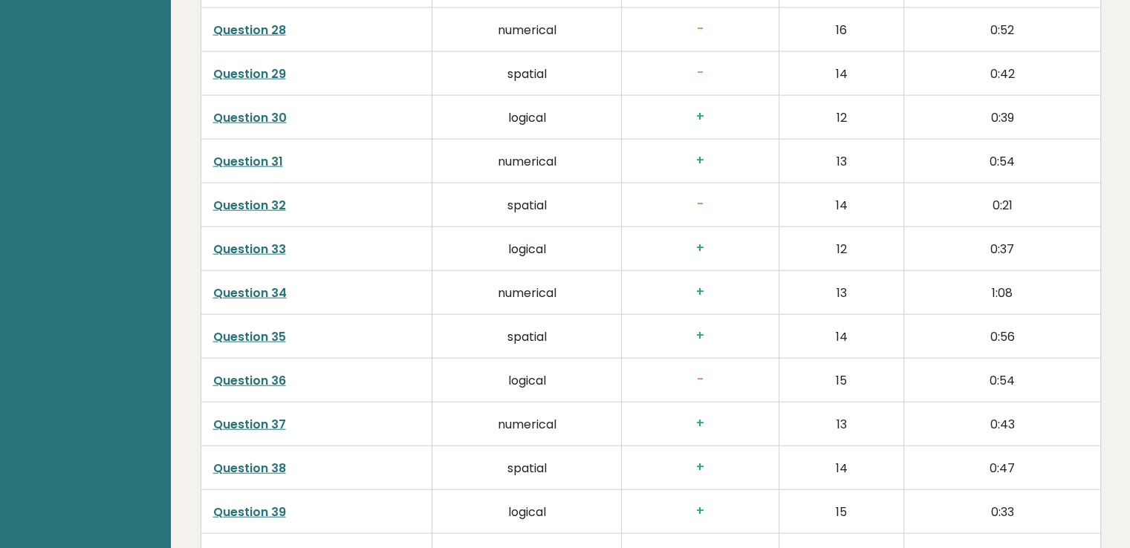
scroll to position [3862, 0]
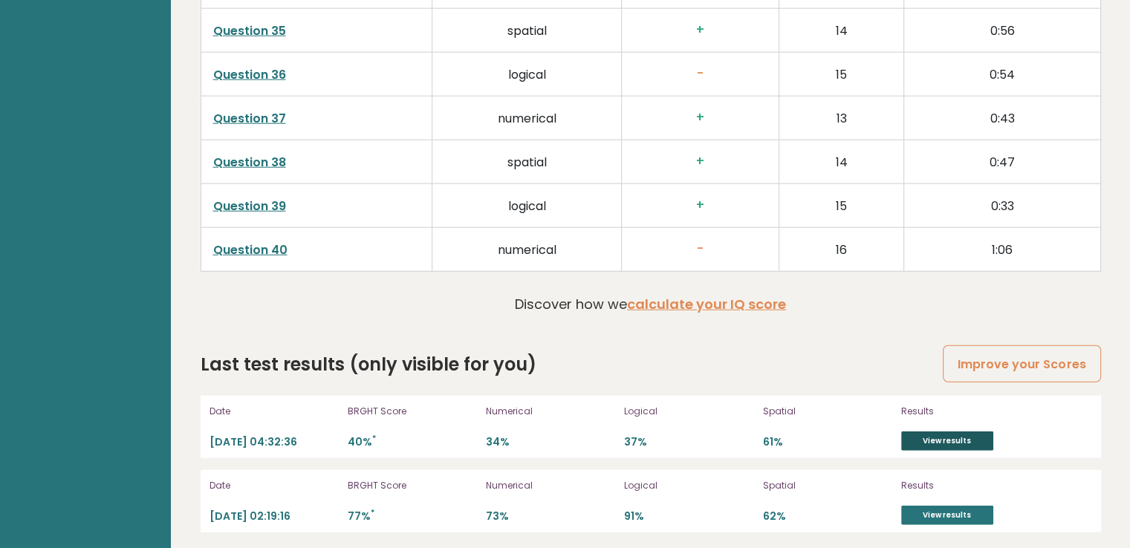
click at [948, 431] on link "View results" at bounding box center [947, 440] width 92 height 19
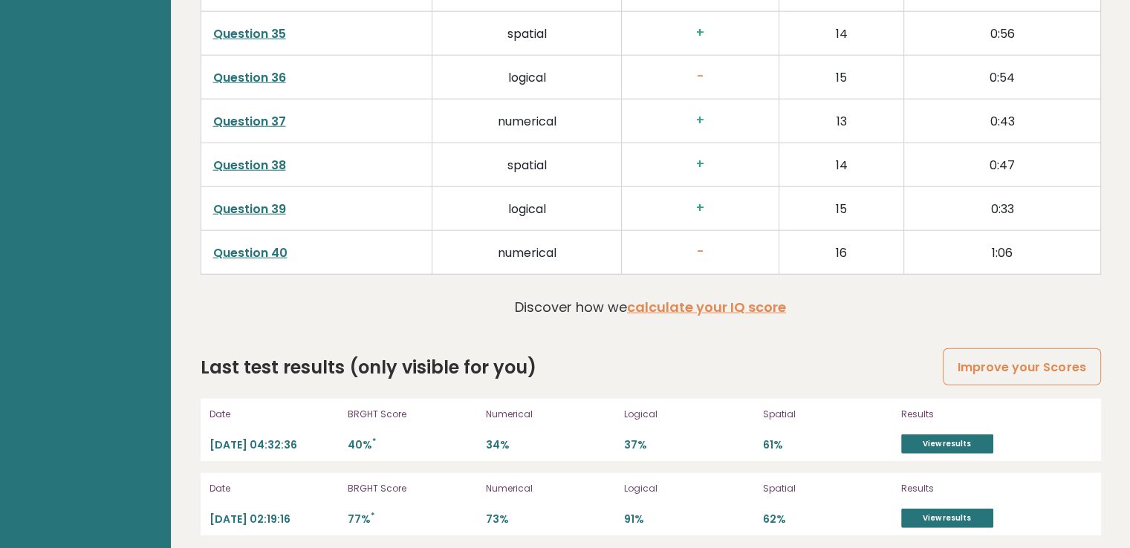
scroll to position [3862, 0]
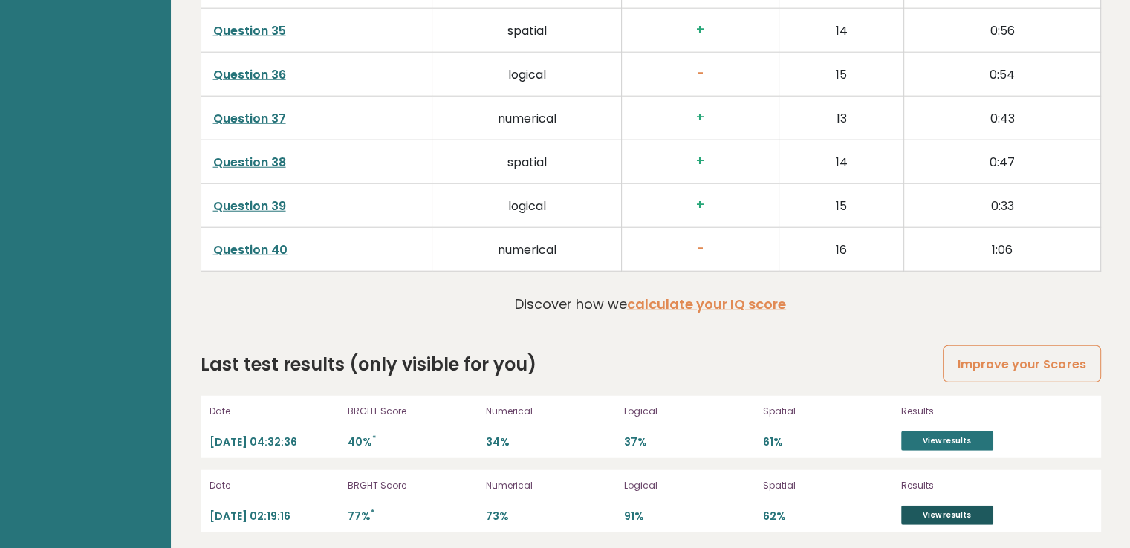
click at [931, 512] on link "View results" at bounding box center [947, 515] width 92 height 19
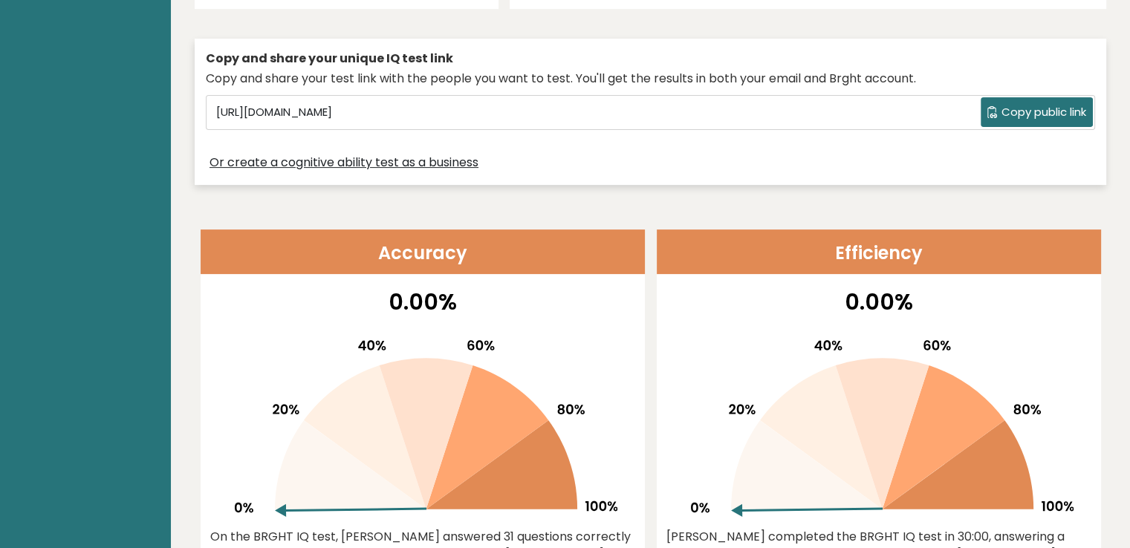
scroll to position [0, 0]
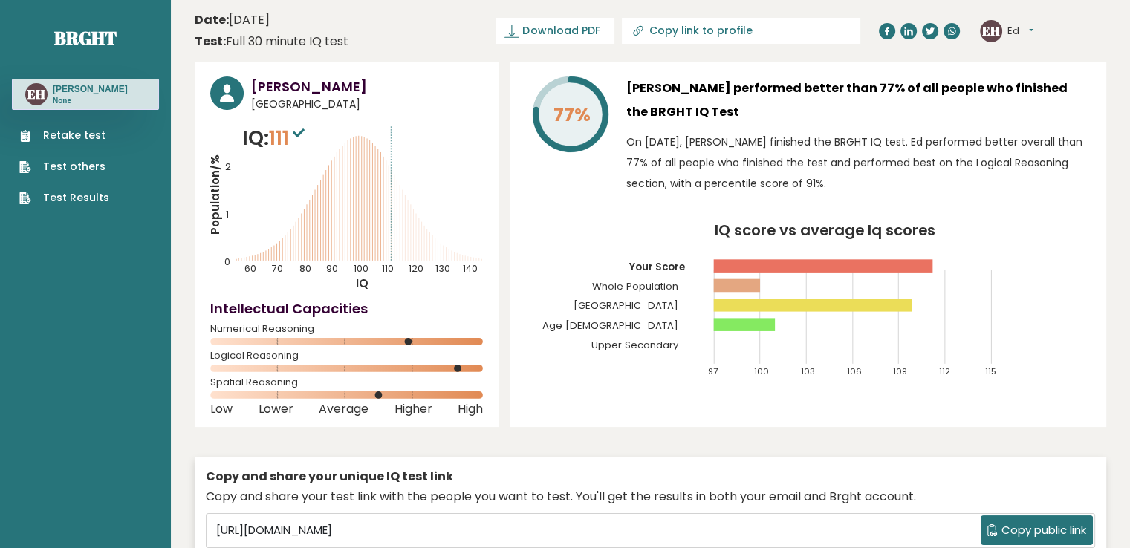
click at [69, 133] on link "Retake test" at bounding box center [64, 136] width 90 height 16
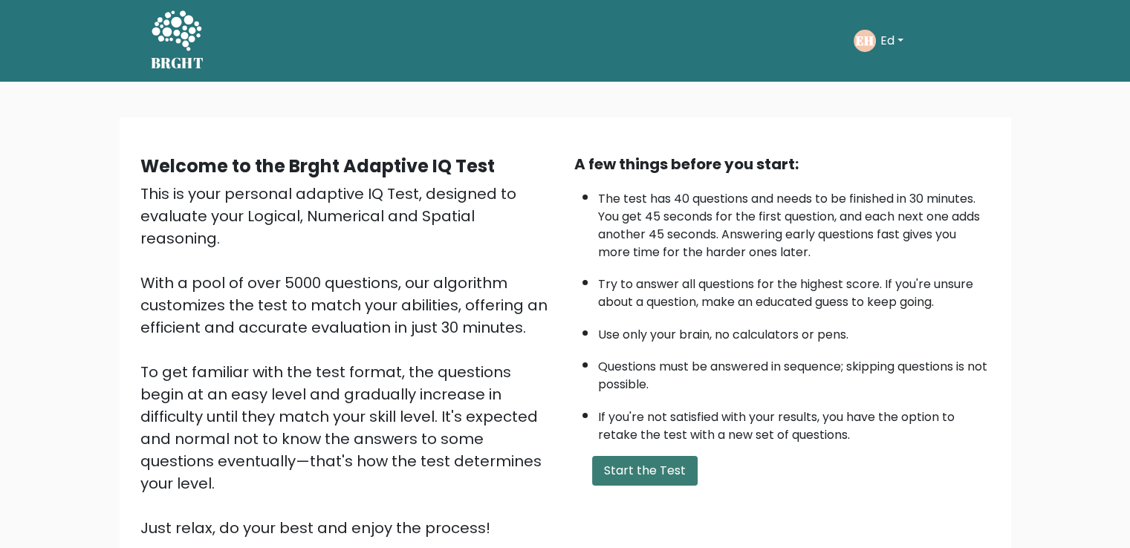
click at [641, 466] on button "Start the Test" at bounding box center [644, 471] width 105 height 30
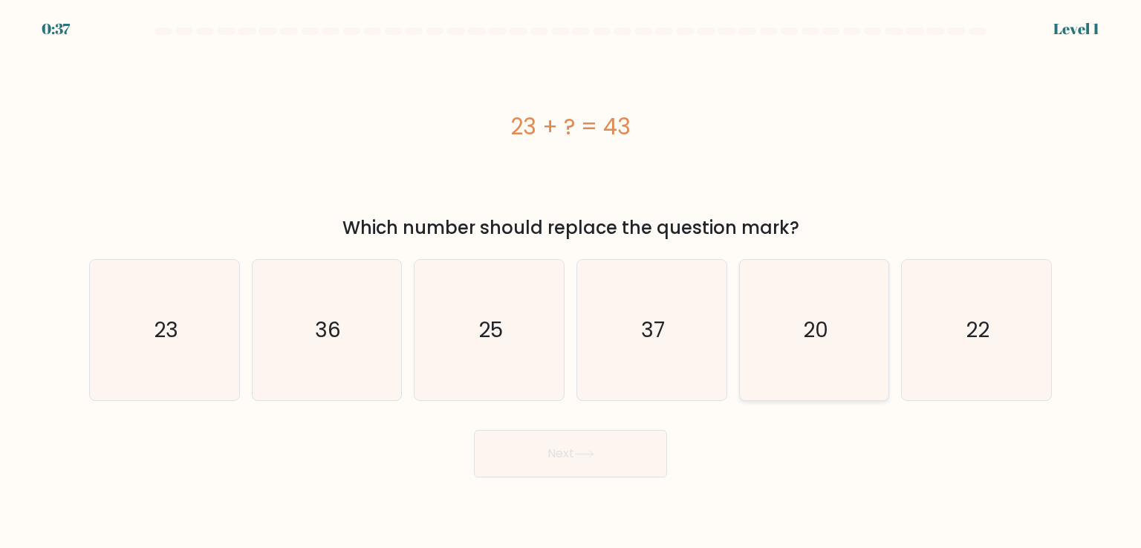
click at [842, 326] on icon "20" at bounding box center [814, 330] width 140 height 140
click at [571, 281] on input "e. 20" at bounding box center [570, 277] width 1 height 7
radio input "true"
click at [599, 455] on button "Next" at bounding box center [570, 454] width 193 height 48
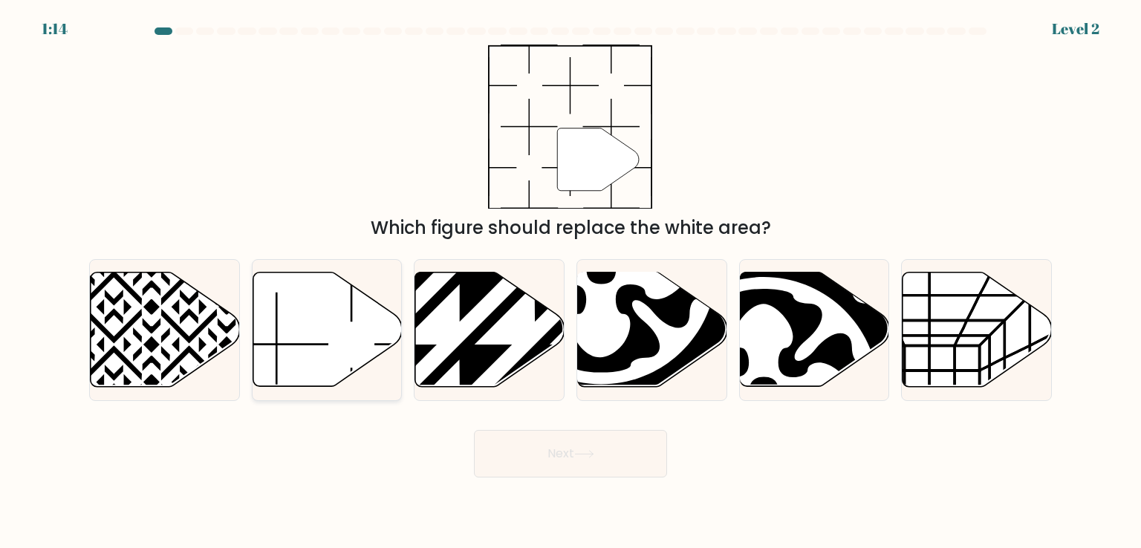
click at [294, 332] on icon at bounding box center [326, 330] width 149 height 114
click at [570, 281] on input "b." at bounding box center [570, 277] width 1 height 7
radio input "true"
click at [544, 456] on button "Next" at bounding box center [570, 454] width 193 height 48
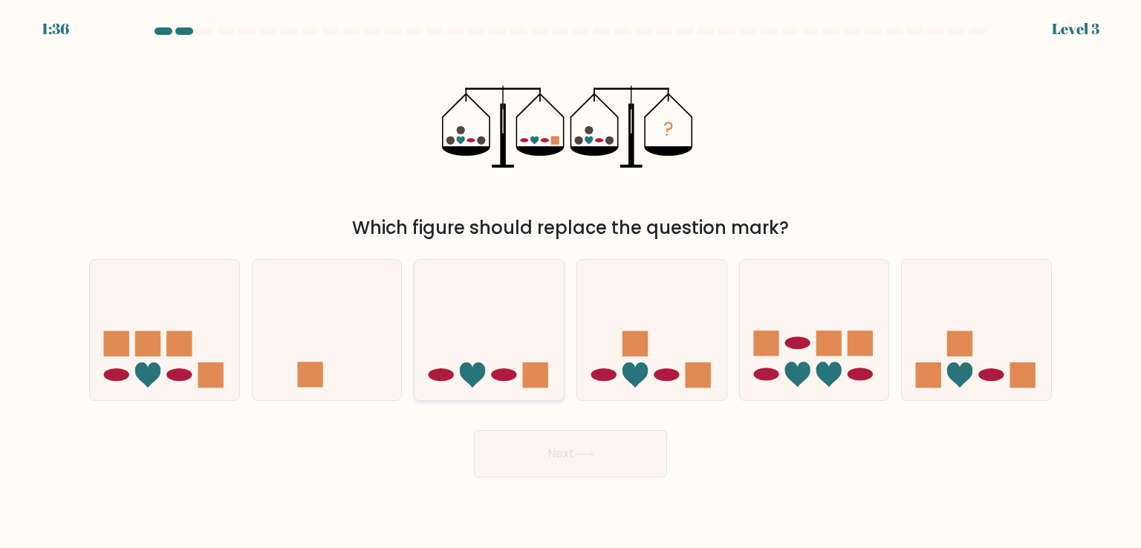
click at [489, 347] on icon at bounding box center [488, 329] width 149 height 123
click at [570, 281] on input "c." at bounding box center [570, 277] width 1 height 7
radio input "true"
click at [578, 458] on icon at bounding box center [584, 454] width 20 height 8
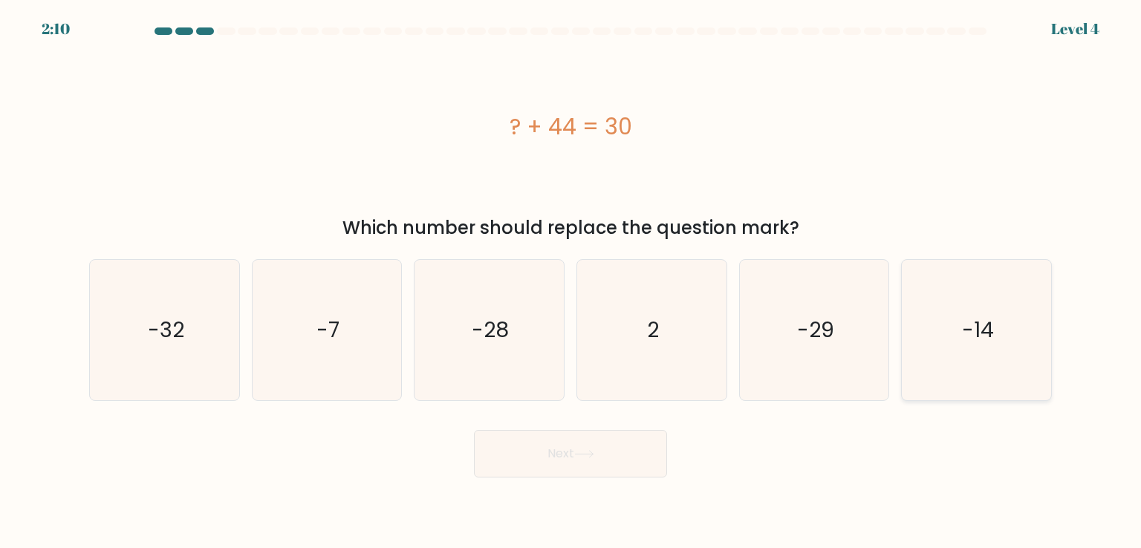
click at [939, 342] on icon "-14" at bounding box center [976, 330] width 140 height 140
click at [571, 281] on input "f. -14" at bounding box center [570, 277] width 1 height 7
radio input "true"
click at [598, 457] on button "Next" at bounding box center [570, 454] width 193 height 48
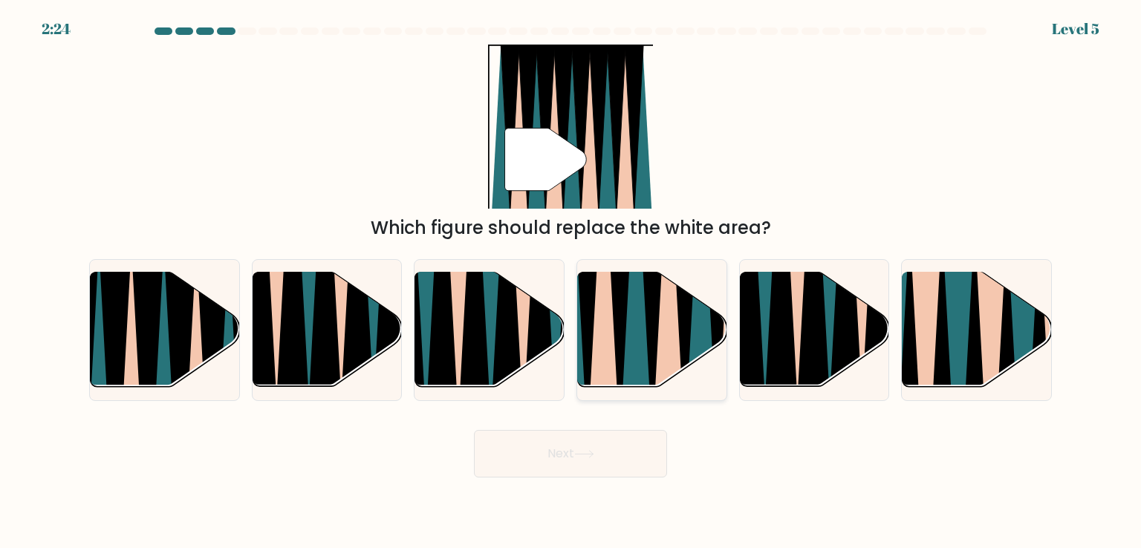
click at [616, 355] on icon at bounding box center [619, 270] width 33 height 299
click at [571, 281] on input "d." at bounding box center [570, 277] width 1 height 7
radio input "true"
click at [555, 452] on button "Next" at bounding box center [570, 454] width 193 height 48
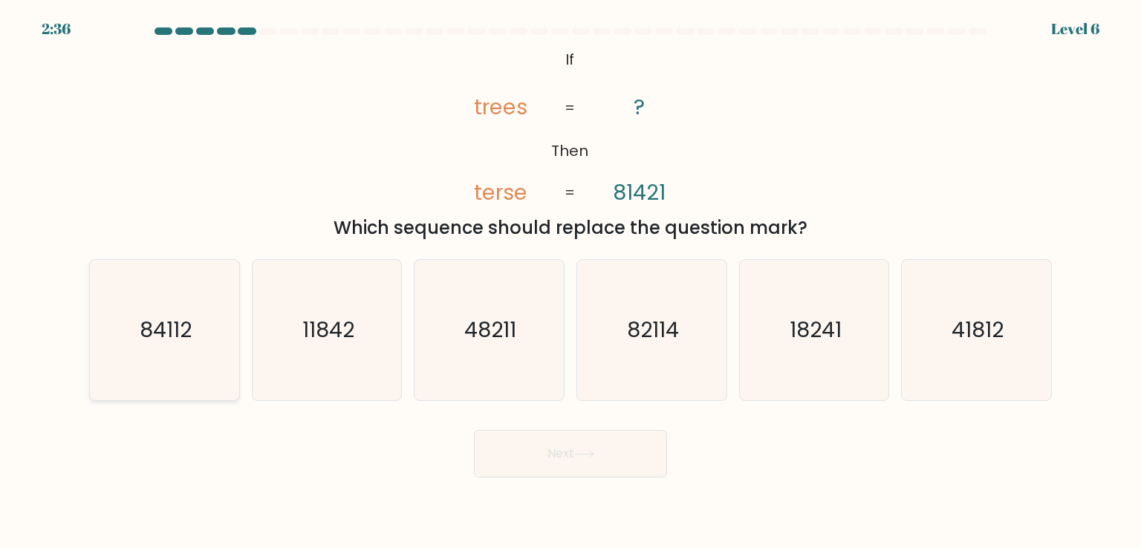
click at [174, 337] on text "84112" at bounding box center [166, 330] width 52 height 30
click at [570, 281] on input "a. 84112" at bounding box center [570, 277] width 1 height 7
radio input "true"
click at [512, 452] on button "Next" at bounding box center [570, 454] width 193 height 48
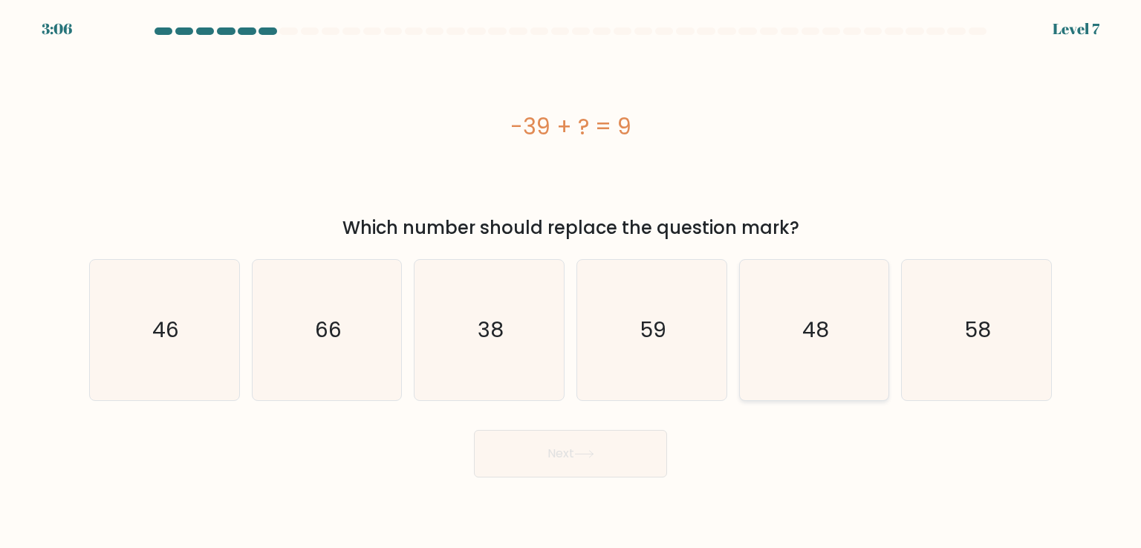
click at [876, 330] on icon "48" at bounding box center [814, 330] width 140 height 140
click at [571, 281] on input "e. 48" at bounding box center [570, 277] width 1 height 7
radio input "true"
click at [609, 444] on button "Next" at bounding box center [570, 454] width 193 height 48
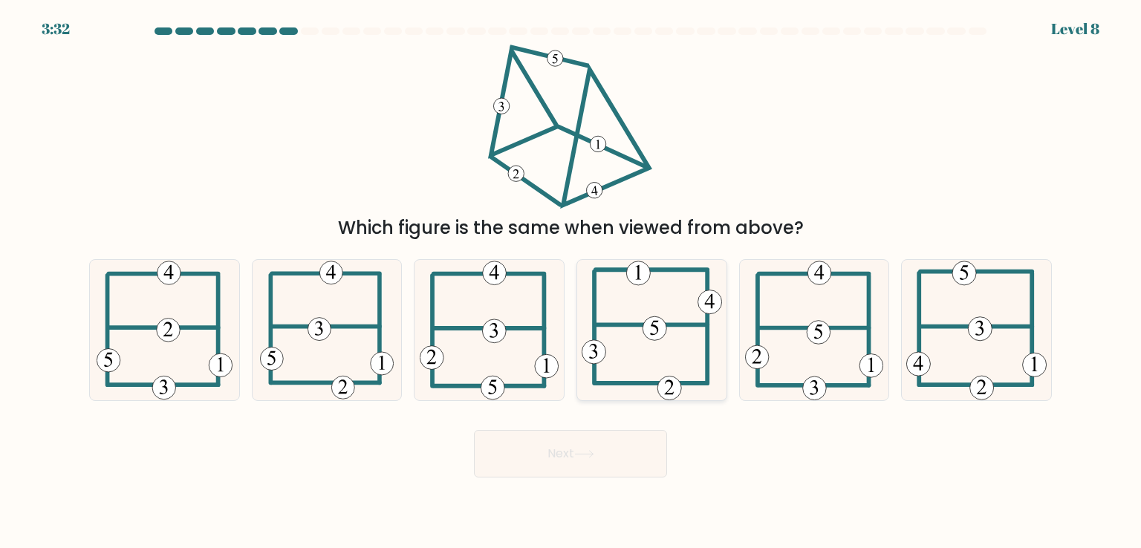
click at [655, 314] on icon at bounding box center [651, 330] width 140 height 140
click at [571, 281] on input "d." at bounding box center [570, 277] width 1 height 7
radio input "true"
click at [536, 446] on button "Next" at bounding box center [570, 454] width 193 height 48
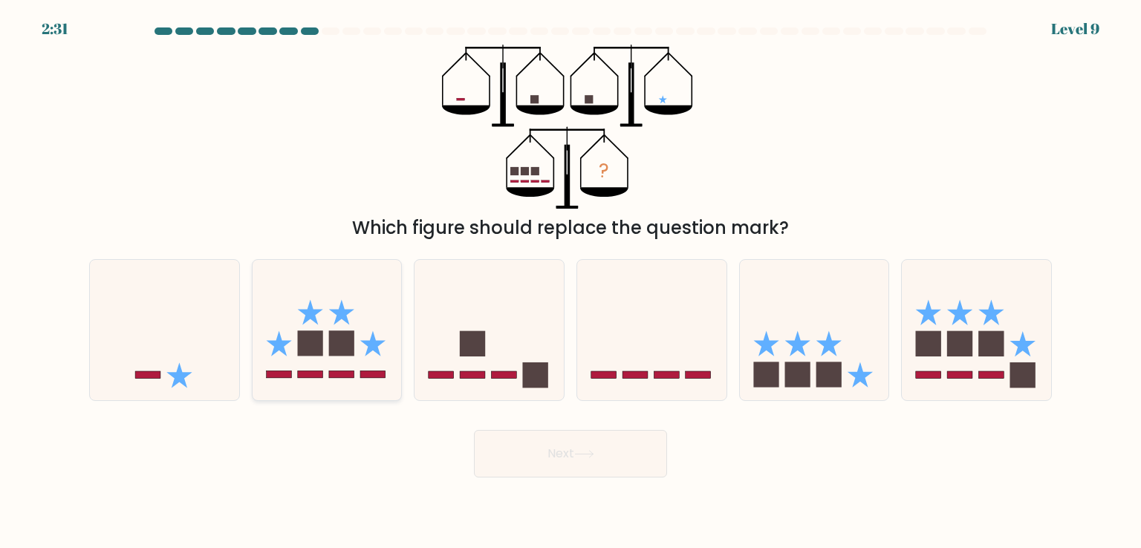
click at [364, 333] on icon at bounding box center [326, 329] width 149 height 123
click at [570, 281] on input "b." at bounding box center [570, 277] width 1 height 7
radio input "true"
click at [581, 458] on icon at bounding box center [584, 454] width 20 height 8
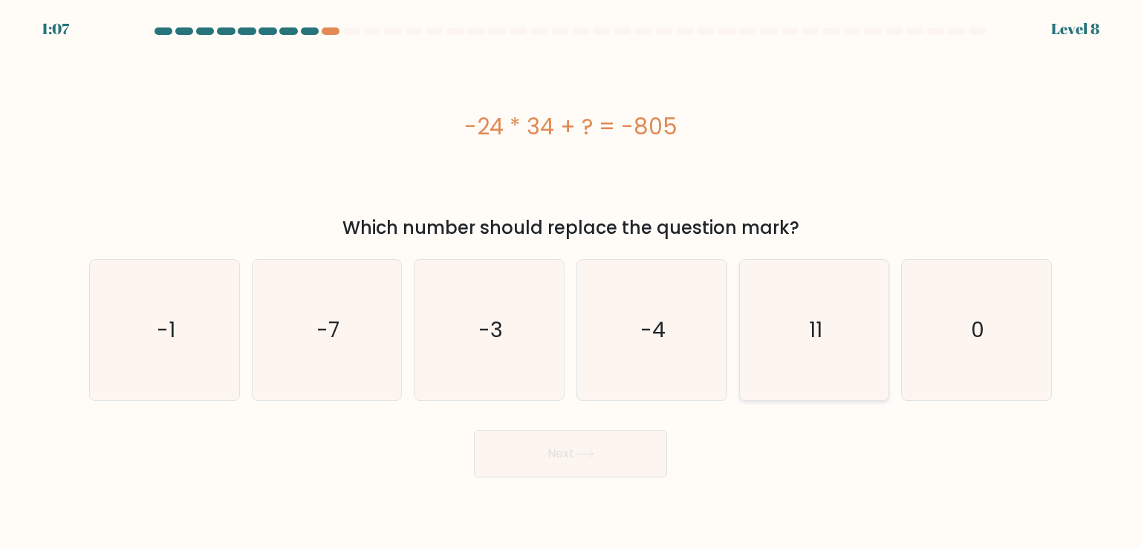
click at [815, 352] on icon "11" at bounding box center [814, 330] width 140 height 140
click at [571, 281] on input "e. 11" at bounding box center [570, 277] width 1 height 7
radio input "true"
click at [615, 462] on button "Next" at bounding box center [570, 454] width 193 height 48
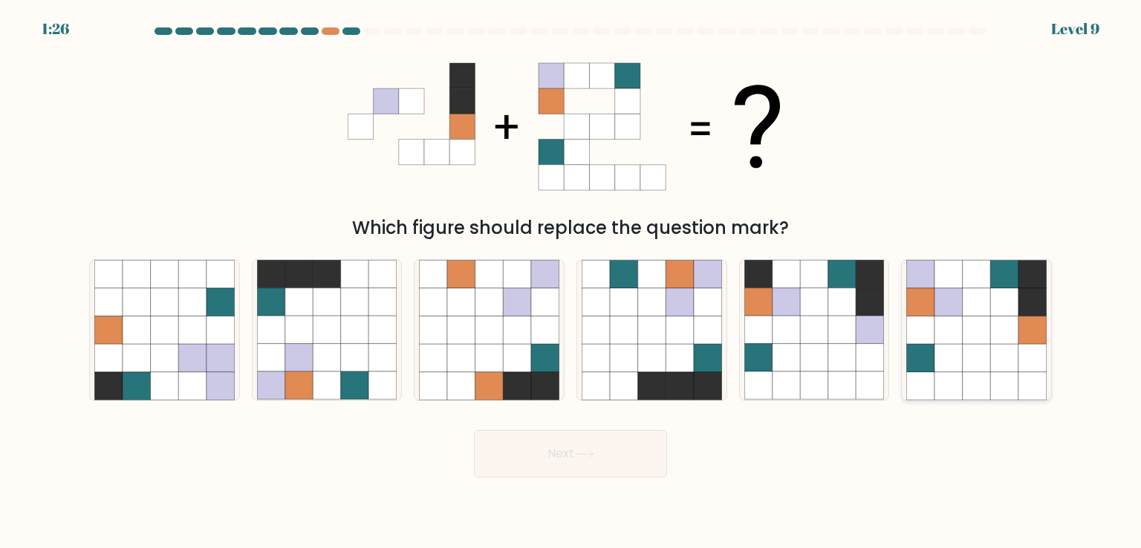
click at [964, 369] on icon at bounding box center [976, 358] width 28 height 28
click at [571, 281] on input "f." at bounding box center [570, 277] width 1 height 7
radio input "true"
click at [613, 445] on button "Next" at bounding box center [570, 454] width 193 height 48
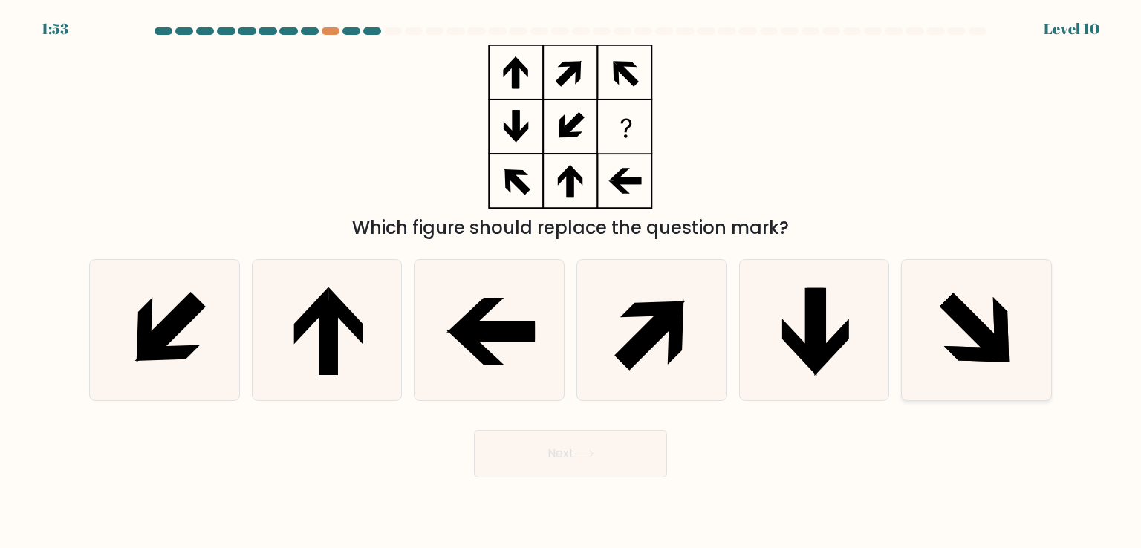
click at [965, 309] on icon at bounding box center [972, 326] width 66 height 66
click at [571, 281] on input "f." at bounding box center [570, 277] width 1 height 7
radio input "true"
click at [591, 446] on button "Next" at bounding box center [570, 454] width 193 height 48
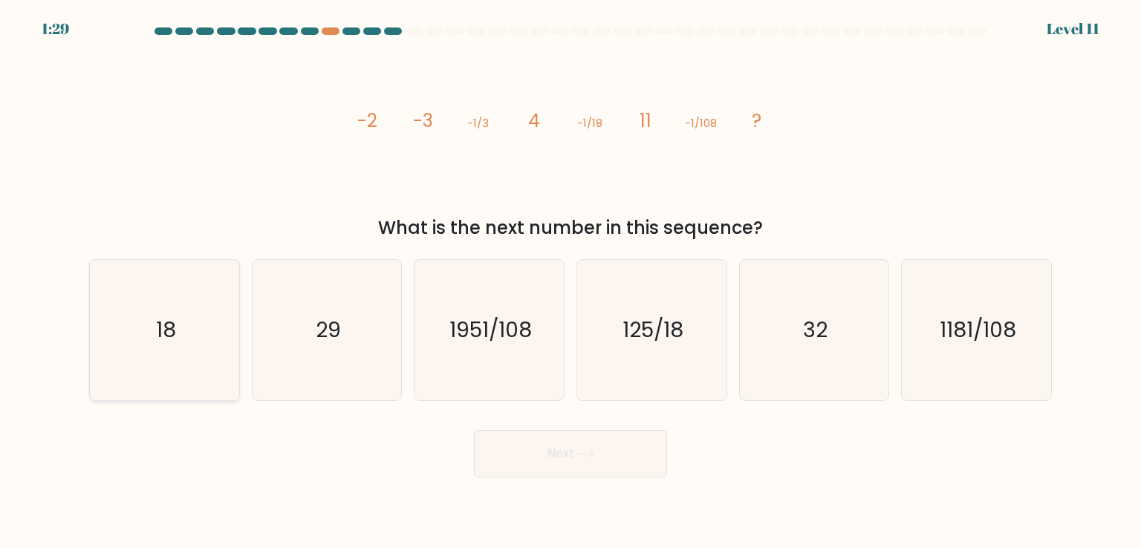
click at [132, 304] on icon "18" at bounding box center [164, 330] width 140 height 140
click at [570, 281] on input "a. 18" at bounding box center [570, 277] width 1 height 7
radio input "true"
click at [522, 452] on button "Next" at bounding box center [570, 454] width 193 height 48
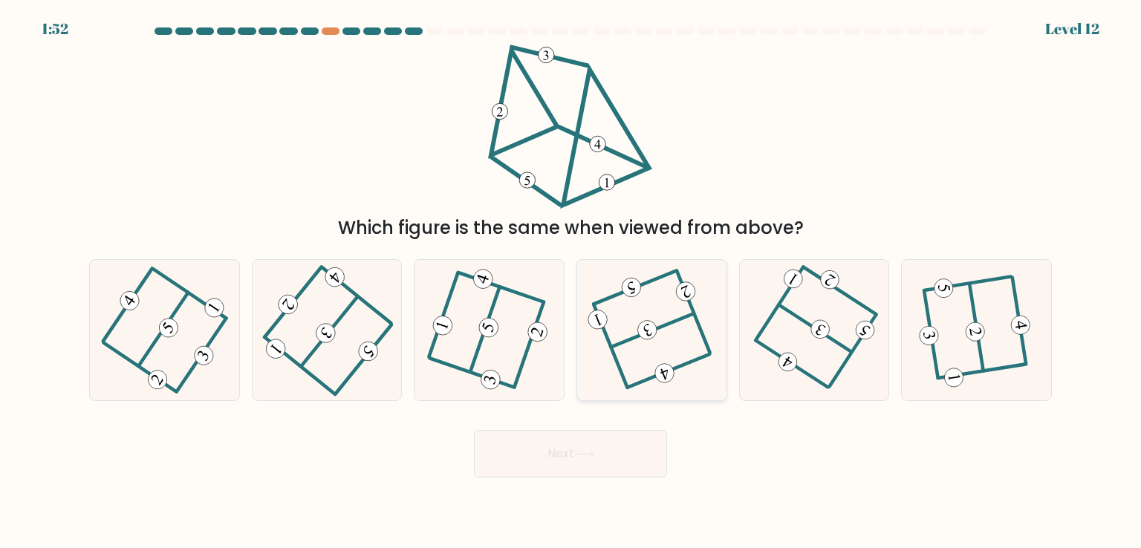
click at [642, 354] on icon at bounding box center [651, 330] width 111 height 112
click at [571, 281] on input "d." at bounding box center [570, 277] width 1 height 7
radio input "true"
click at [576, 464] on button "Next" at bounding box center [570, 454] width 193 height 48
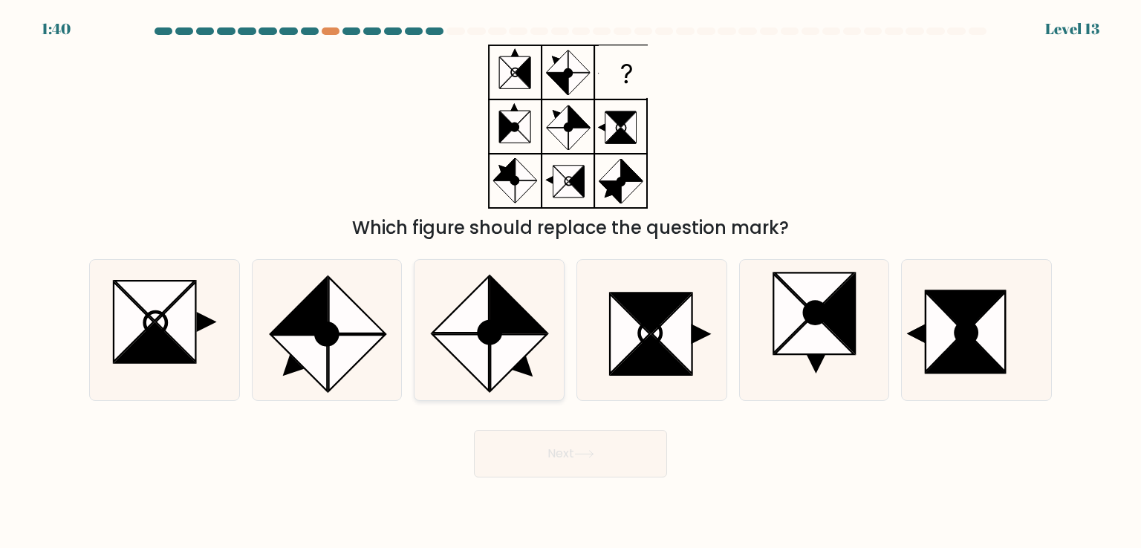
click at [463, 316] on icon at bounding box center [461, 305] width 56 height 56
click at [570, 281] on input "c." at bounding box center [570, 277] width 1 height 7
radio input "true"
click at [561, 449] on button "Next" at bounding box center [570, 454] width 193 height 48
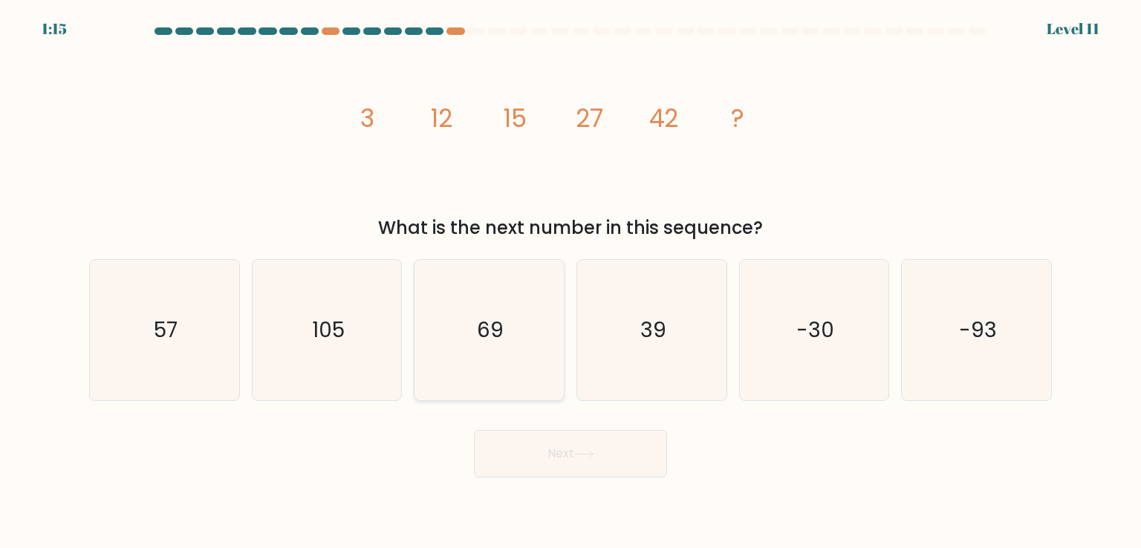
click at [475, 332] on icon "69" at bounding box center [489, 330] width 140 height 140
click at [570, 281] on input "c. 69" at bounding box center [570, 277] width 1 height 7
radio input "true"
click at [593, 457] on icon at bounding box center [584, 454] width 18 height 7
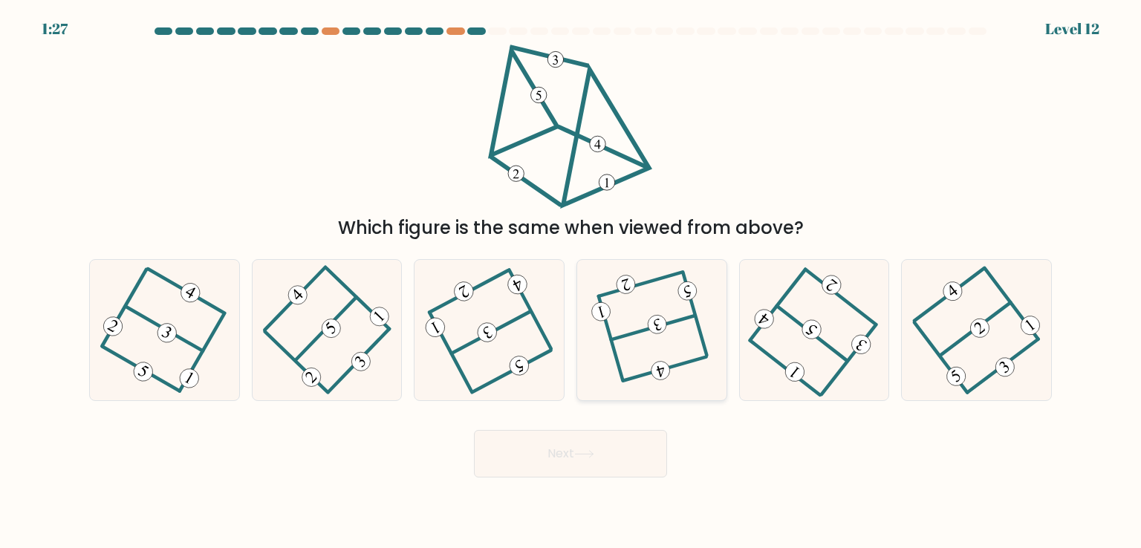
click at [659, 364] on 592 at bounding box center [660, 370] width 23 height 23
click at [571, 281] on input "d." at bounding box center [570, 277] width 1 height 7
radio input "true"
click at [588, 457] on icon at bounding box center [584, 454] width 20 height 8
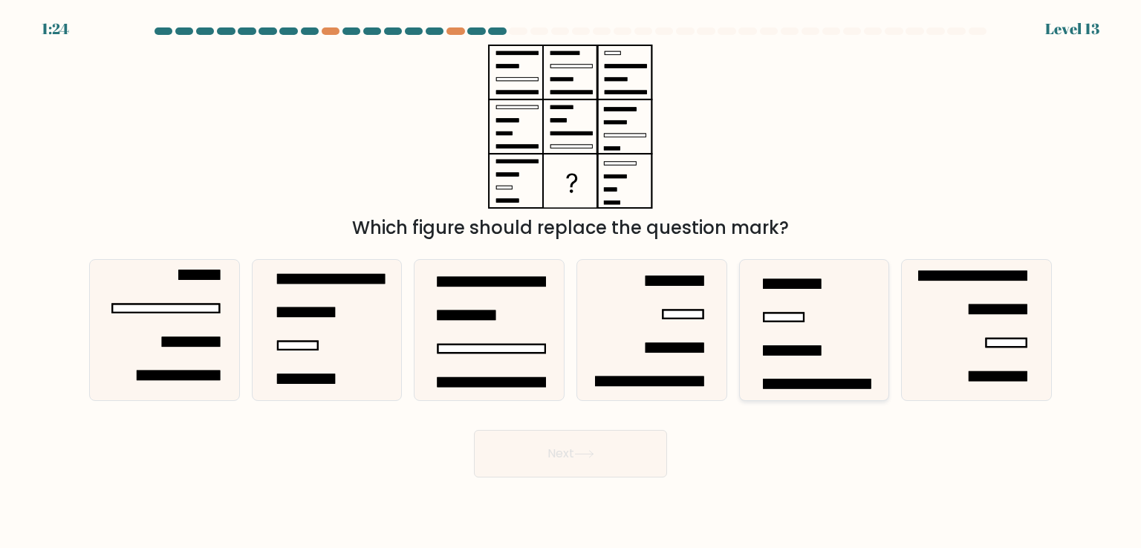
click at [814, 318] on icon at bounding box center [814, 330] width 140 height 140
click at [571, 281] on input "e." at bounding box center [570, 277] width 1 height 7
radio input "true"
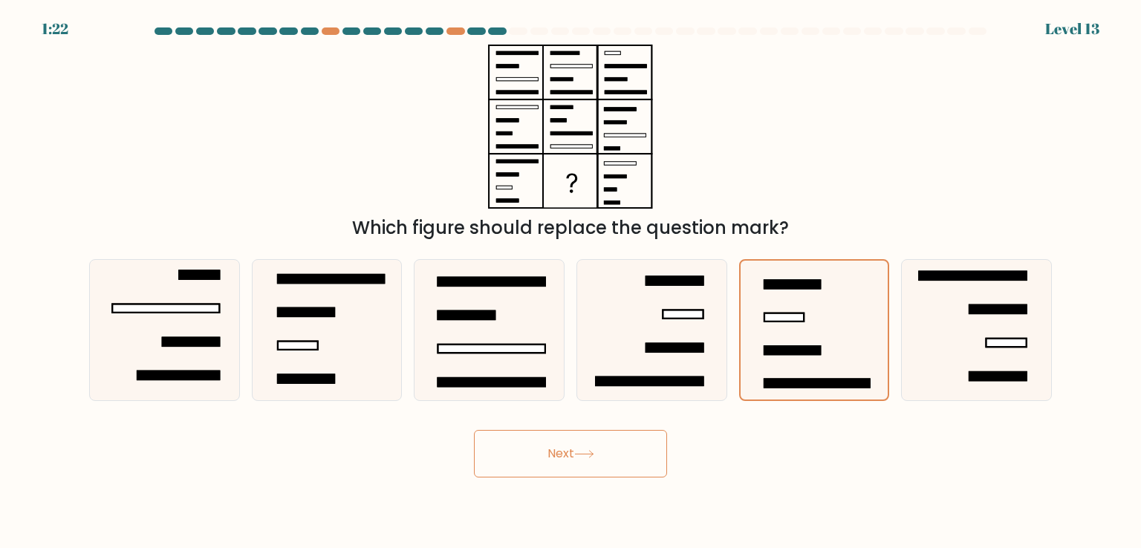
click at [637, 441] on button "Next" at bounding box center [570, 454] width 193 height 48
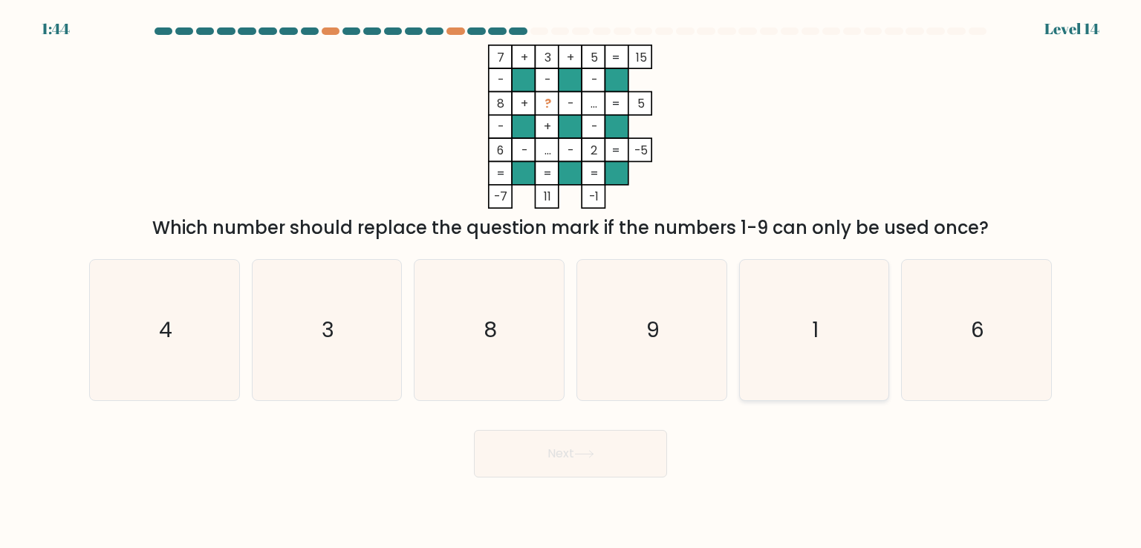
click at [770, 365] on icon "1" at bounding box center [814, 330] width 140 height 140
click at [571, 281] on input "e. 1" at bounding box center [570, 277] width 1 height 7
radio input "true"
click at [570, 456] on button "Next" at bounding box center [570, 454] width 193 height 48
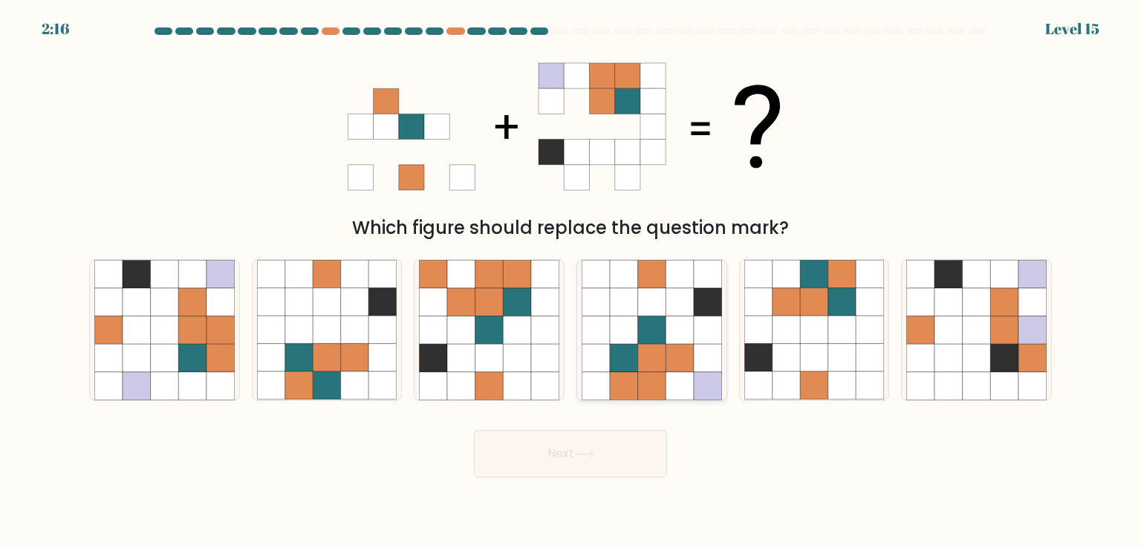
click at [674, 347] on icon at bounding box center [679, 358] width 28 height 28
click at [571, 281] on input "d." at bounding box center [570, 277] width 1 height 7
radio input "true"
click at [569, 453] on button "Next" at bounding box center [570, 454] width 193 height 48
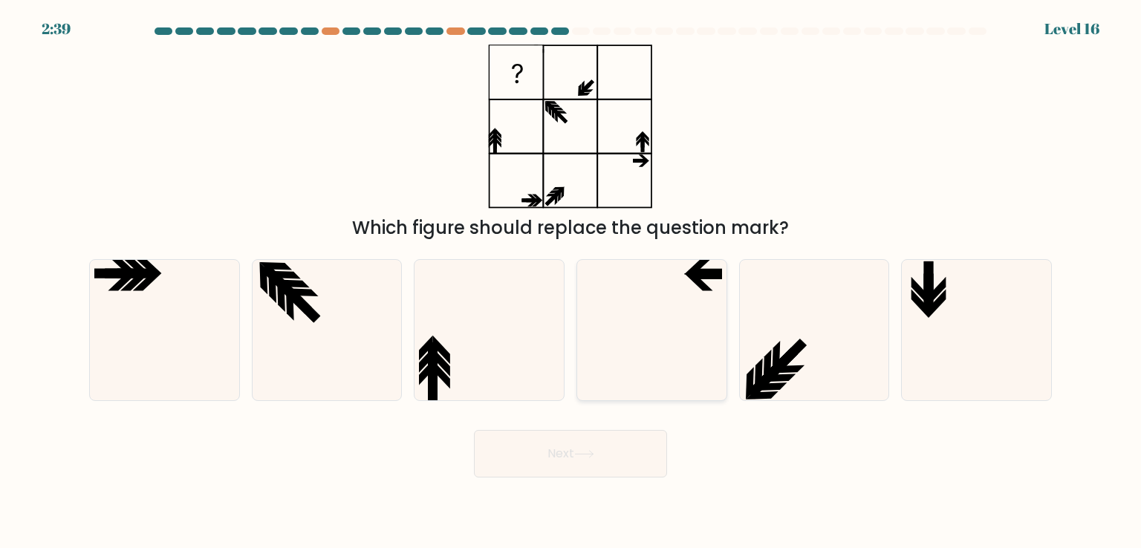
click at [651, 310] on icon at bounding box center [651, 330] width 140 height 140
click at [571, 281] on input "d." at bounding box center [570, 277] width 1 height 7
radio input "true"
click at [570, 452] on button "Next" at bounding box center [570, 454] width 193 height 48
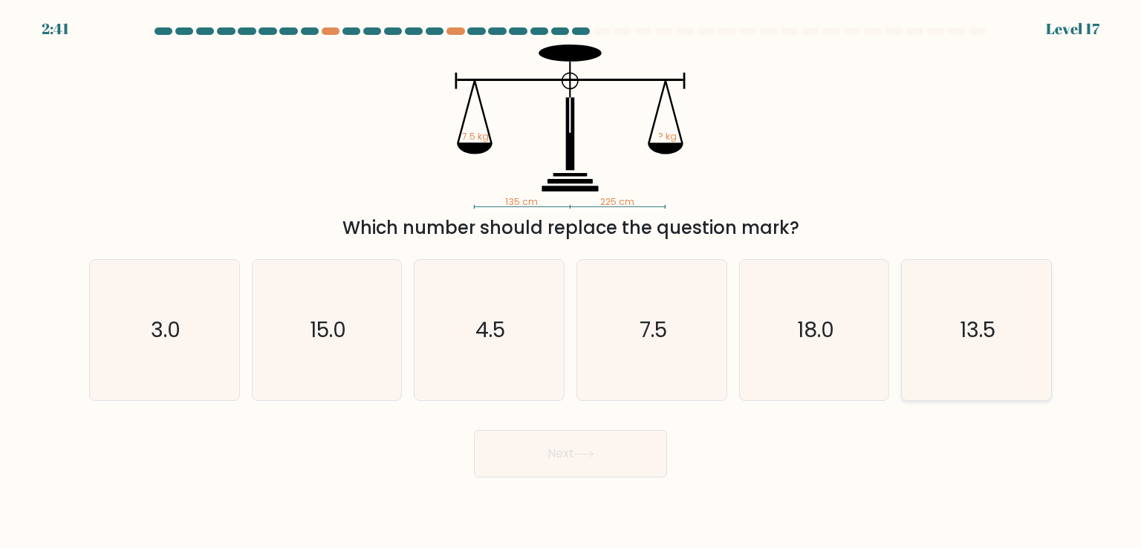
click at [980, 325] on text "13.5" at bounding box center [977, 330] width 36 height 30
click at [571, 281] on input "f. 13.5" at bounding box center [570, 277] width 1 height 7
radio input "true"
click at [605, 452] on button "Next" at bounding box center [570, 454] width 193 height 48
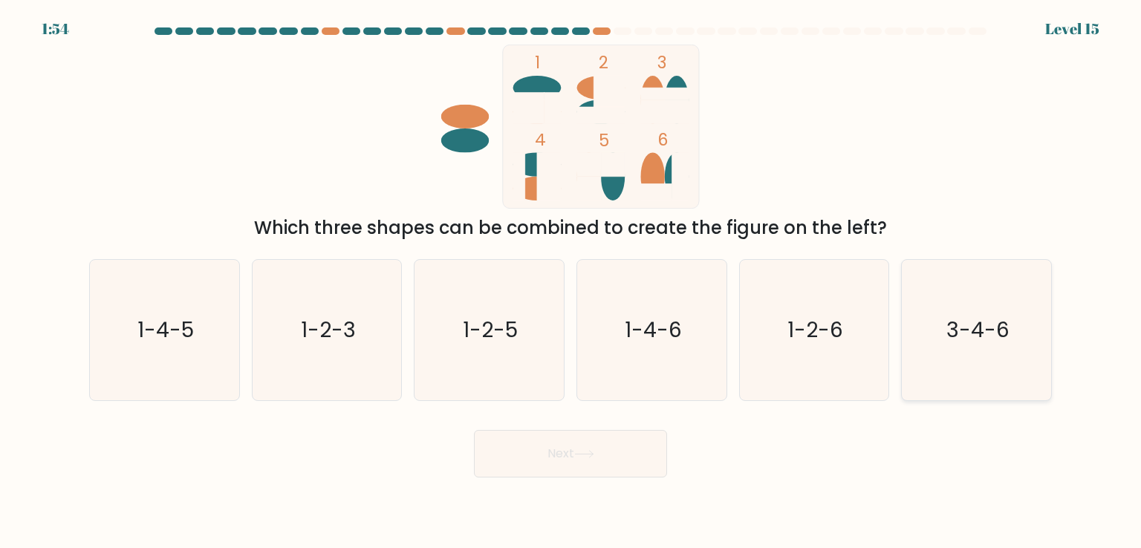
click at [995, 359] on icon "3-4-6" at bounding box center [976, 330] width 140 height 140
click at [571, 281] on input "f. 3-4-6" at bounding box center [570, 277] width 1 height 7
radio input "true"
click at [622, 468] on button "Next" at bounding box center [570, 454] width 193 height 48
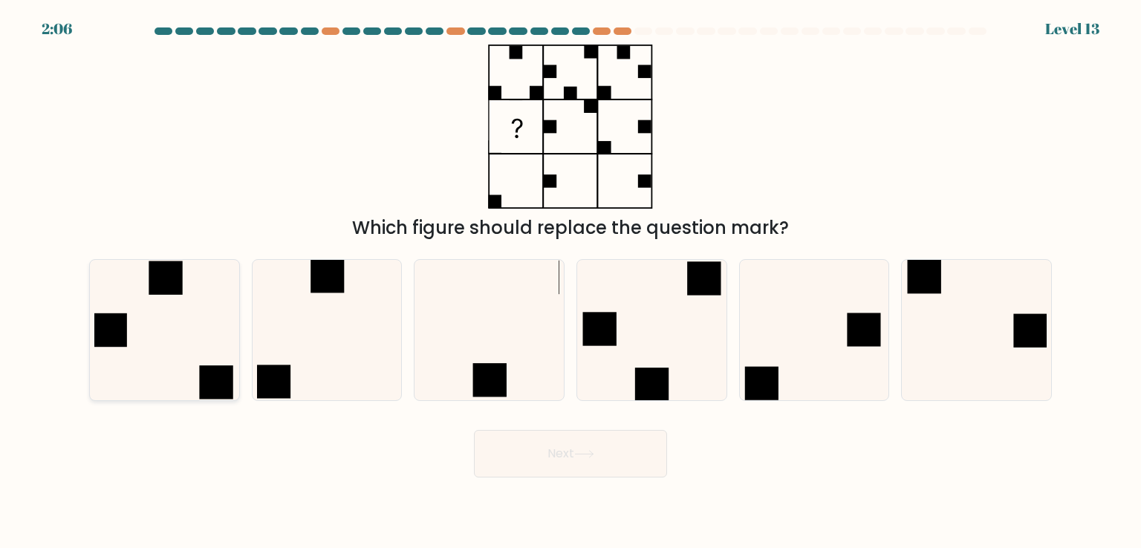
click at [175, 310] on icon at bounding box center [164, 330] width 140 height 140
click at [570, 281] on input "a." at bounding box center [570, 277] width 1 height 7
radio input "true"
click at [520, 450] on button "Next" at bounding box center [570, 454] width 193 height 48
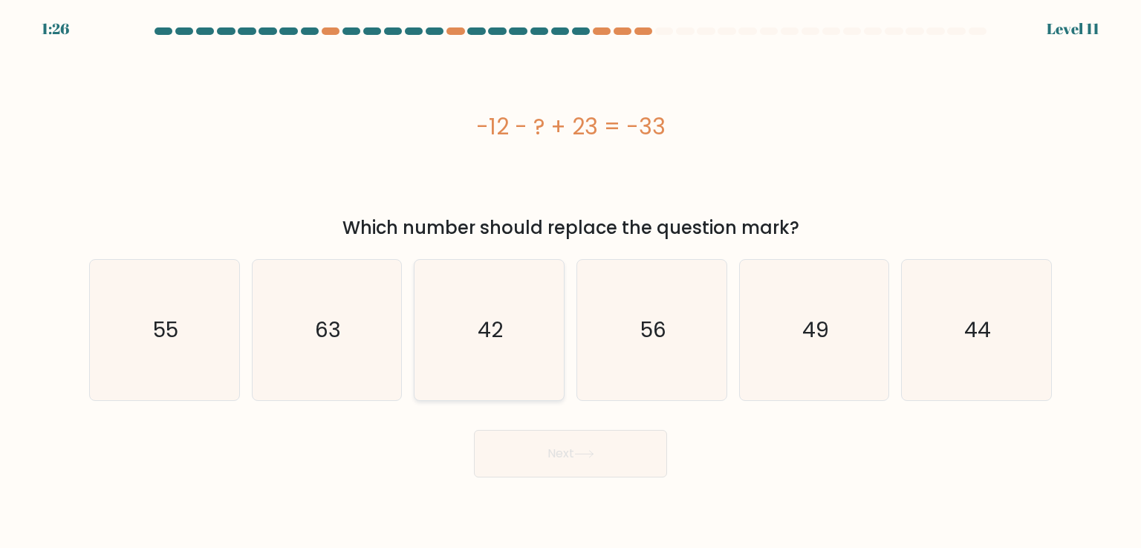
click at [495, 314] on icon "42" at bounding box center [489, 330] width 140 height 140
click at [570, 281] on input "c. 42" at bounding box center [570, 277] width 1 height 7
radio input "true"
click at [561, 454] on button "Next" at bounding box center [570, 454] width 193 height 48
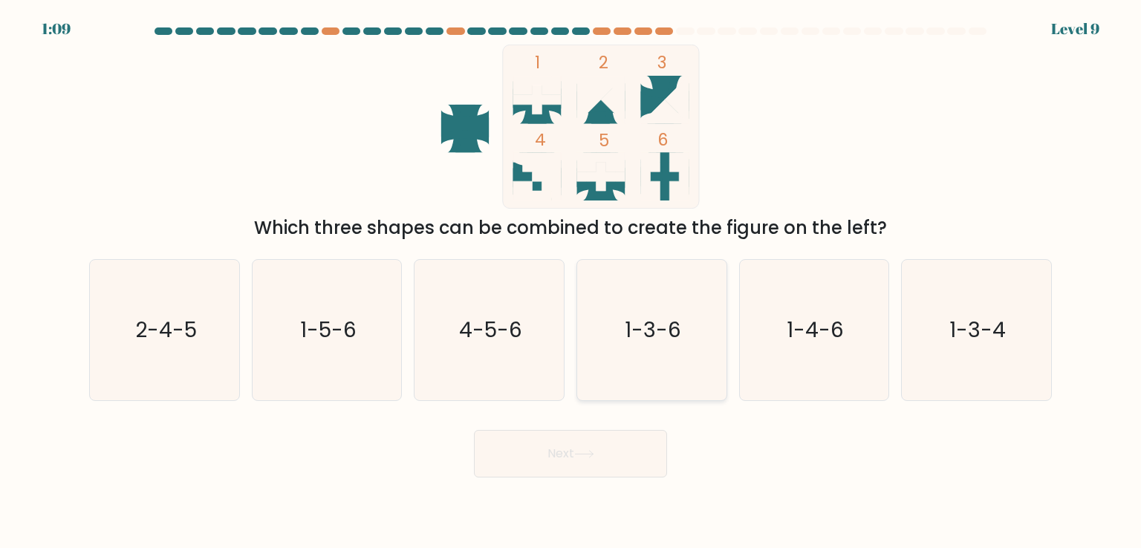
click at [631, 334] on text "1-3-6" at bounding box center [653, 330] width 56 height 30
click at [571, 281] on input "d. 1-3-6" at bounding box center [570, 277] width 1 height 7
radio input "true"
click at [554, 449] on button "Next" at bounding box center [570, 454] width 193 height 48
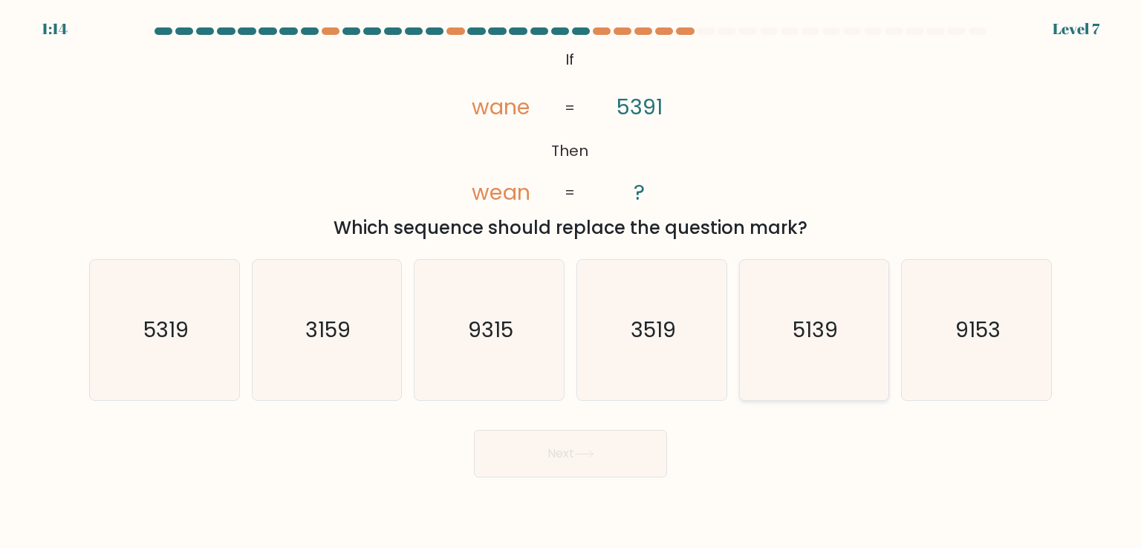
click at [811, 322] on text "5139" at bounding box center [814, 330] width 45 height 30
click at [571, 281] on input "e. 5139" at bounding box center [570, 277] width 1 height 7
radio input "true"
click at [560, 463] on button "Next" at bounding box center [570, 454] width 193 height 48
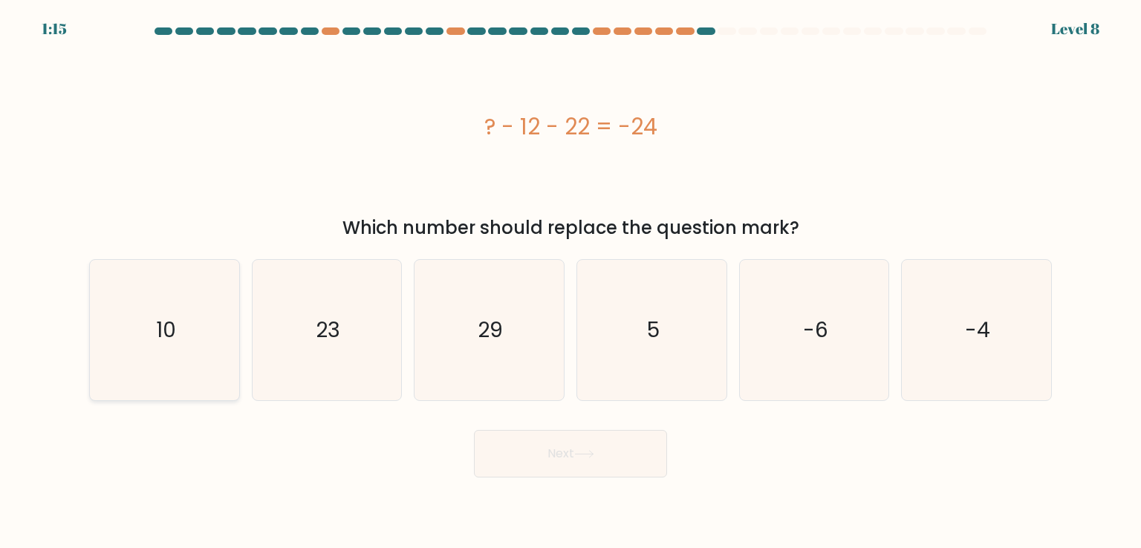
click at [141, 292] on icon "10" at bounding box center [164, 330] width 140 height 140
click at [570, 281] on input "a. 10" at bounding box center [570, 277] width 1 height 7
radio input "true"
click at [581, 446] on button "Next" at bounding box center [570, 454] width 193 height 48
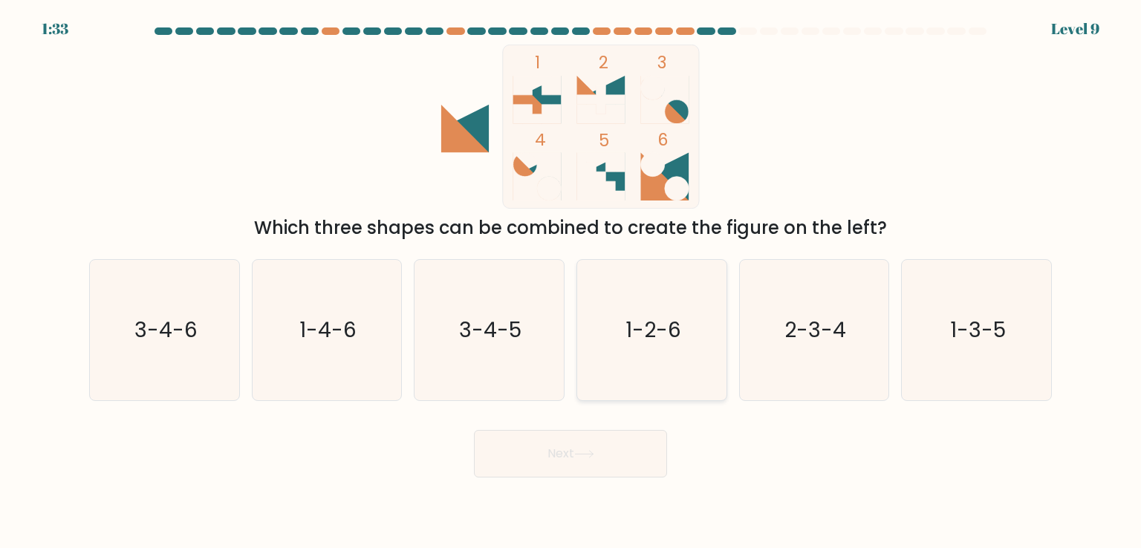
click at [651, 348] on icon "1-2-6" at bounding box center [651, 330] width 140 height 140
click at [571, 281] on input "d. 1-2-6" at bounding box center [570, 277] width 1 height 7
radio input "true"
click at [593, 454] on icon at bounding box center [584, 454] width 18 height 7
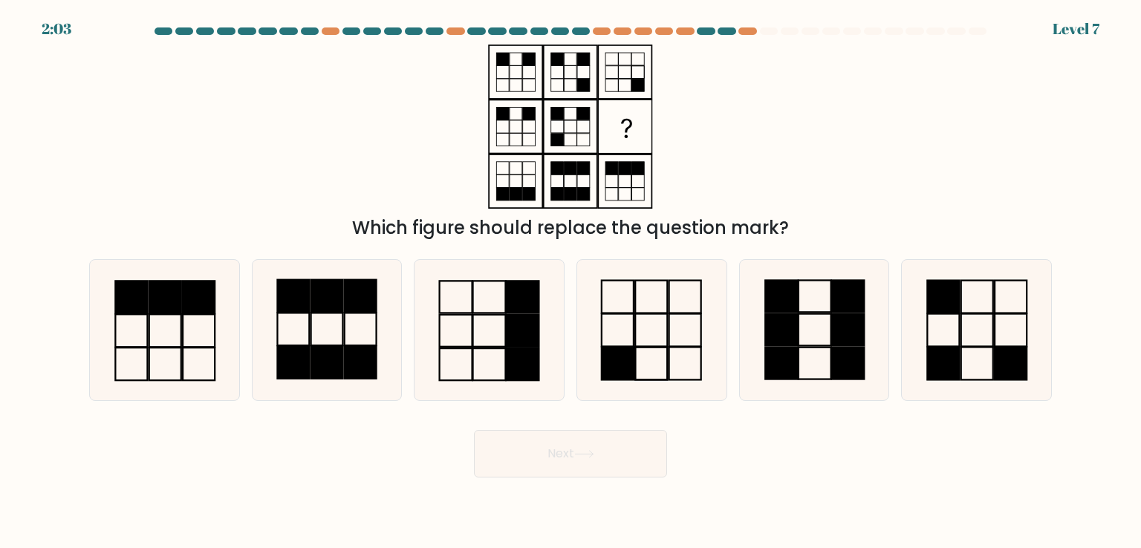
drag, startPoint x: 753, startPoint y: 446, endPoint x: 857, endPoint y: 463, distance: 105.2
click at [857, 463] on div "Next" at bounding box center [570, 448] width 980 height 59
click at [469, 333] on icon at bounding box center [489, 330] width 140 height 140
click at [570, 281] on input "c." at bounding box center [570, 277] width 1 height 7
radio input "true"
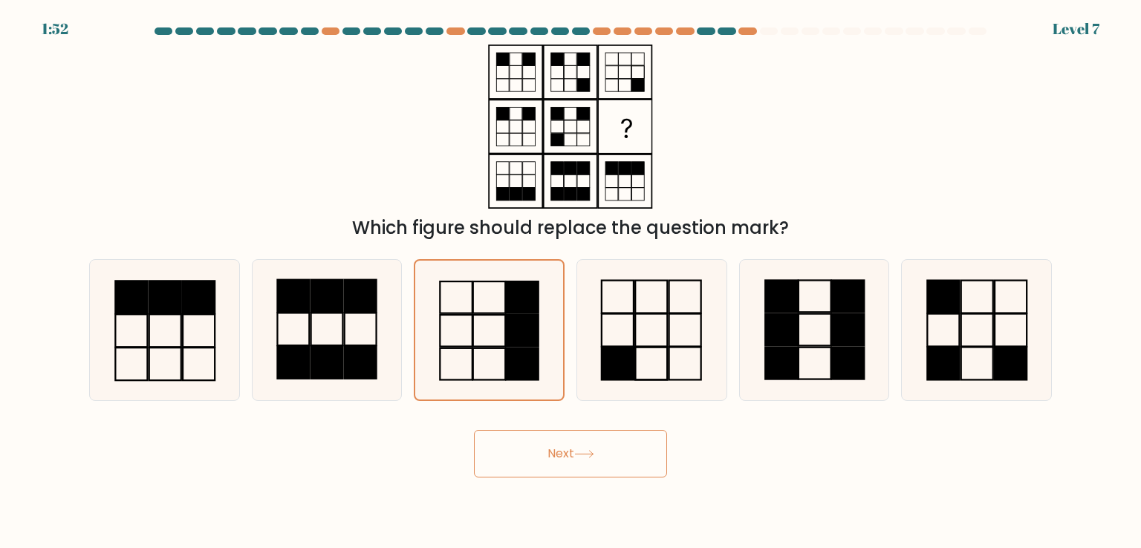
click at [606, 452] on button "Next" at bounding box center [570, 454] width 193 height 48
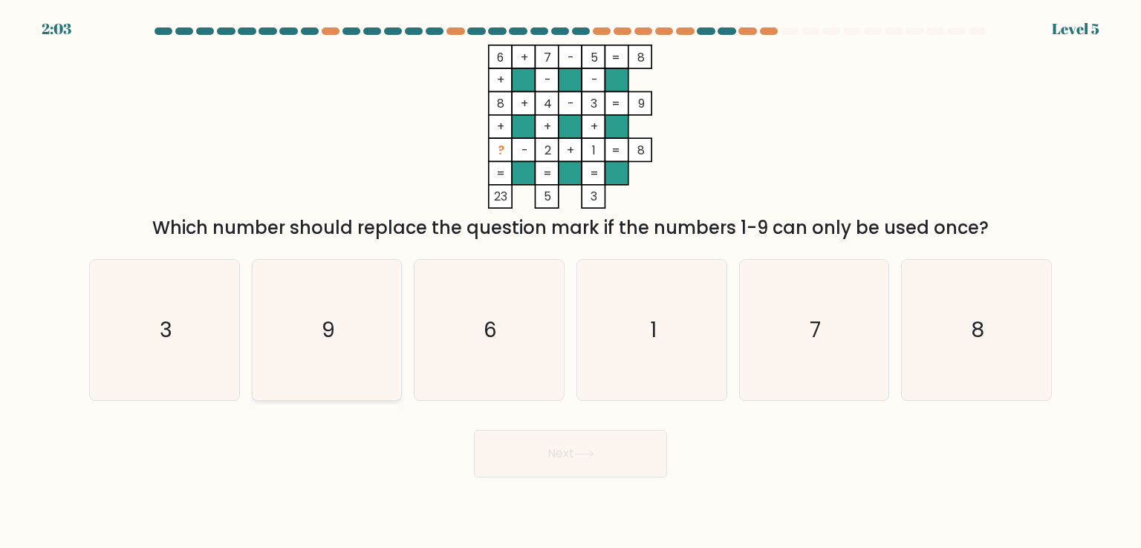
click at [358, 336] on icon "9" at bounding box center [327, 330] width 140 height 140
click at [570, 281] on input "b. 9" at bounding box center [570, 277] width 1 height 7
radio input "true"
click at [542, 447] on button "Next" at bounding box center [570, 454] width 193 height 48
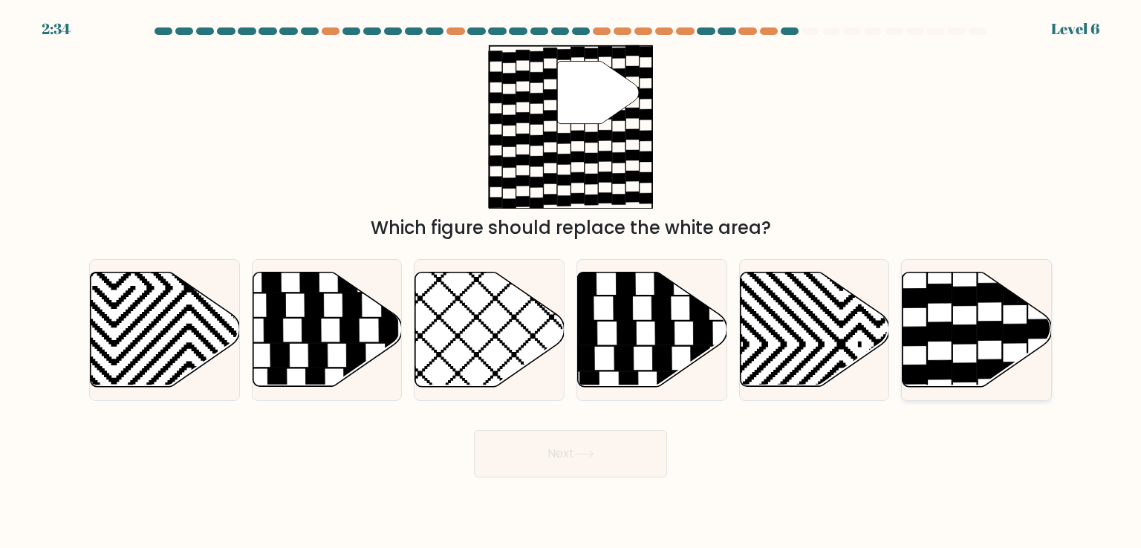
click at [951, 325] on icon at bounding box center [940, 331] width 24 height 19
click at [571, 281] on input "f." at bounding box center [570, 277] width 1 height 7
radio input "true"
click at [589, 452] on icon at bounding box center [584, 454] width 20 height 8
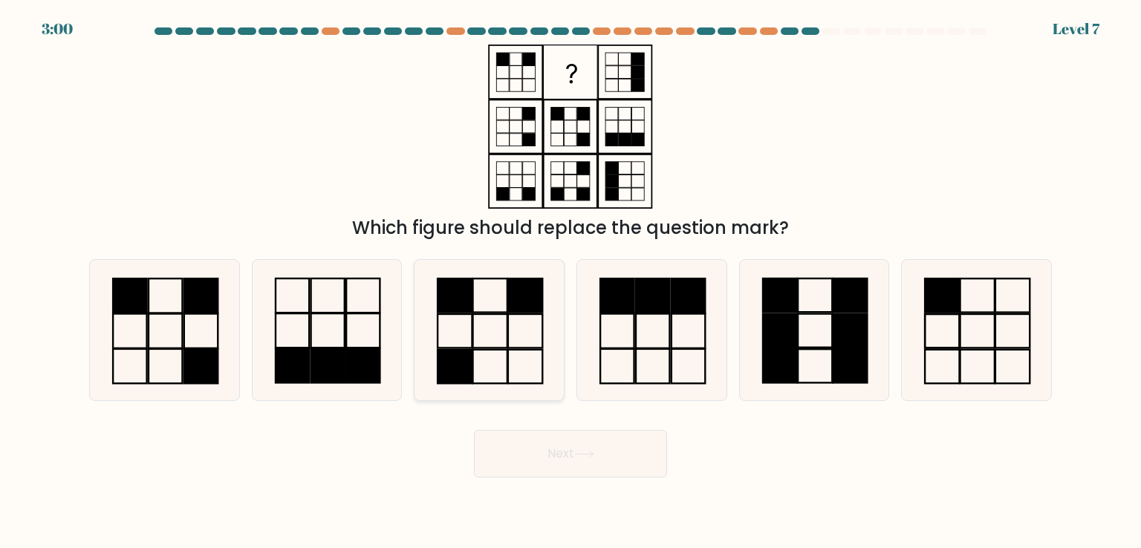
click at [492, 336] on icon at bounding box center [489, 330] width 140 height 140
click at [570, 281] on input "c." at bounding box center [570, 277] width 1 height 7
radio input "true"
click at [557, 454] on button "Next" at bounding box center [570, 454] width 193 height 48
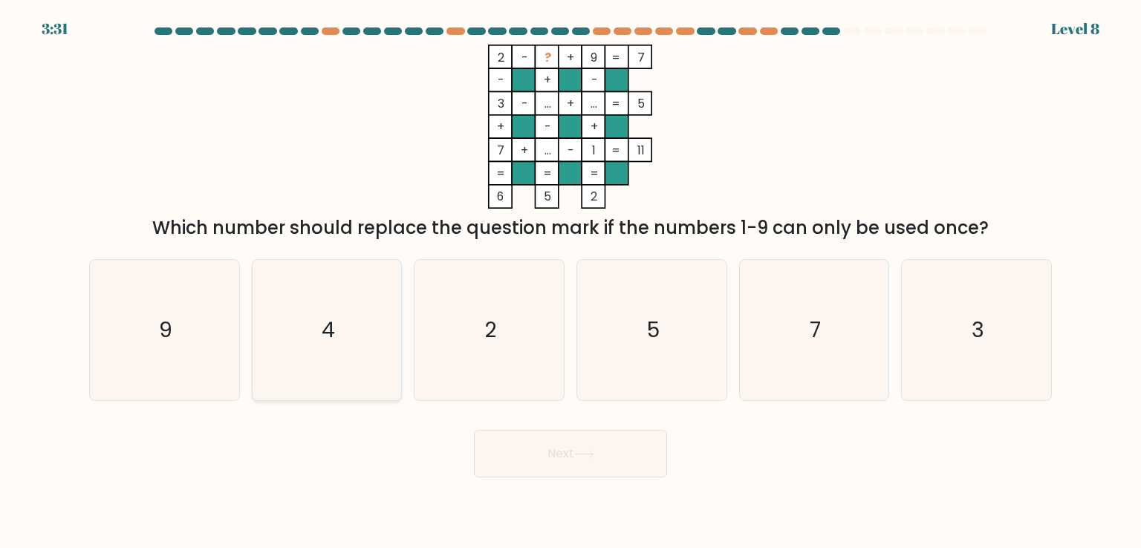
click at [324, 359] on icon "4" at bounding box center [327, 330] width 140 height 140
click at [570, 281] on input "b. 4" at bounding box center [570, 277] width 1 height 7
radio input "true"
click at [567, 456] on button "Next" at bounding box center [570, 454] width 193 height 48
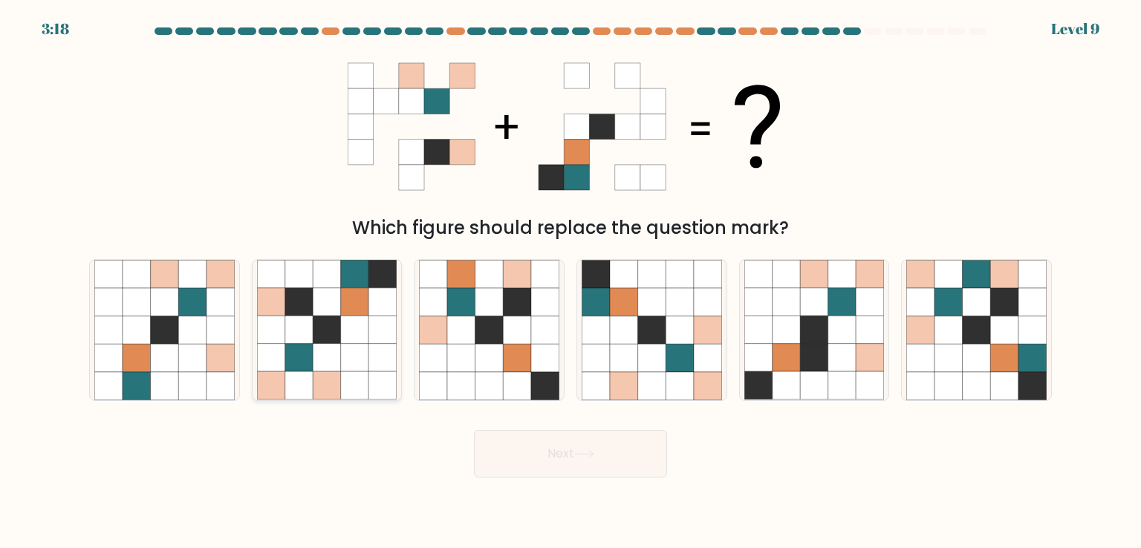
click at [334, 307] on icon at bounding box center [327, 302] width 28 height 28
click at [570, 281] on input "b." at bounding box center [570, 277] width 1 height 7
radio input "true"
click at [505, 445] on button "Next" at bounding box center [570, 454] width 193 height 48
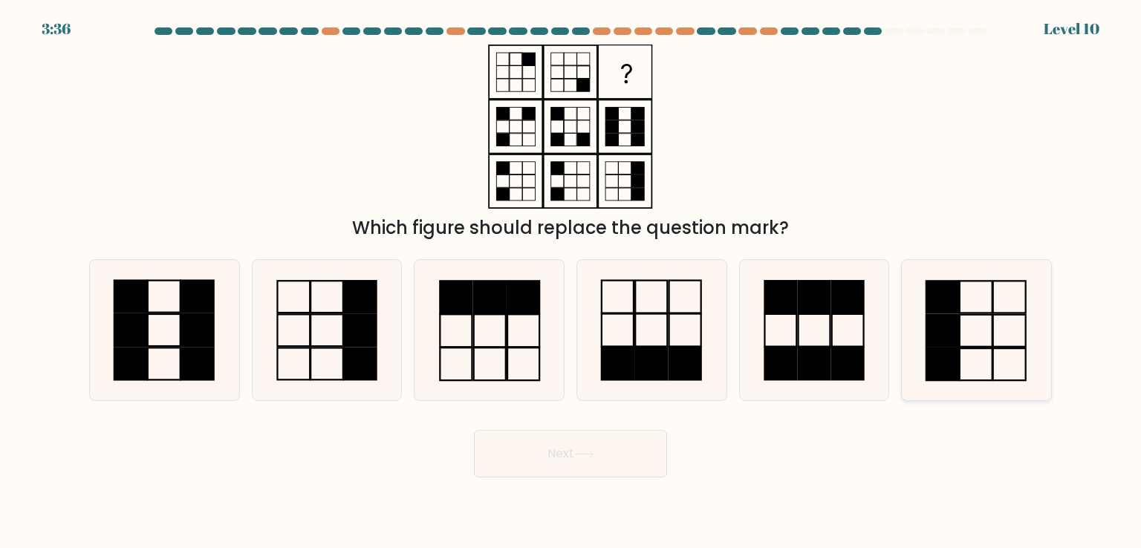
click at [960, 328] on icon at bounding box center [976, 330] width 140 height 140
click at [571, 281] on input "f." at bounding box center [570, 277] width 1 height 7
radio input "true"
click at [532, 463] on button "Next" at bounding box center [570, 454] width 193 height 48
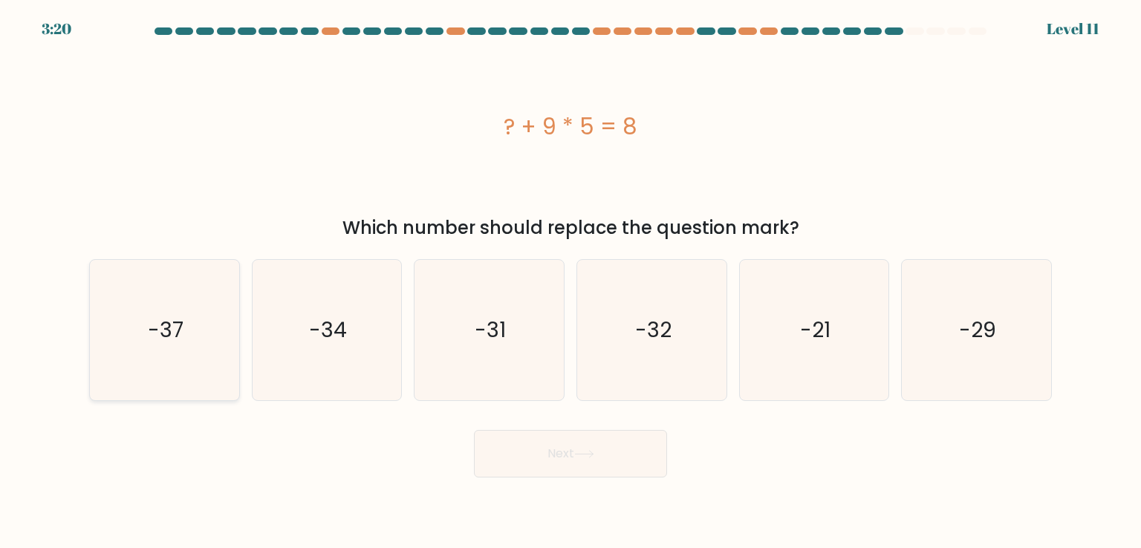
click at [109, 333] on icon "-37" at bounding box center [164, 330] width 140 height 140
click at [570, 281] on input "a. -37" at bounding box center [570, 277] width 1 height 7
radio input "true"
click at [576, 455] on button "Next" at bounding box center [570, 454] width 193 height 48
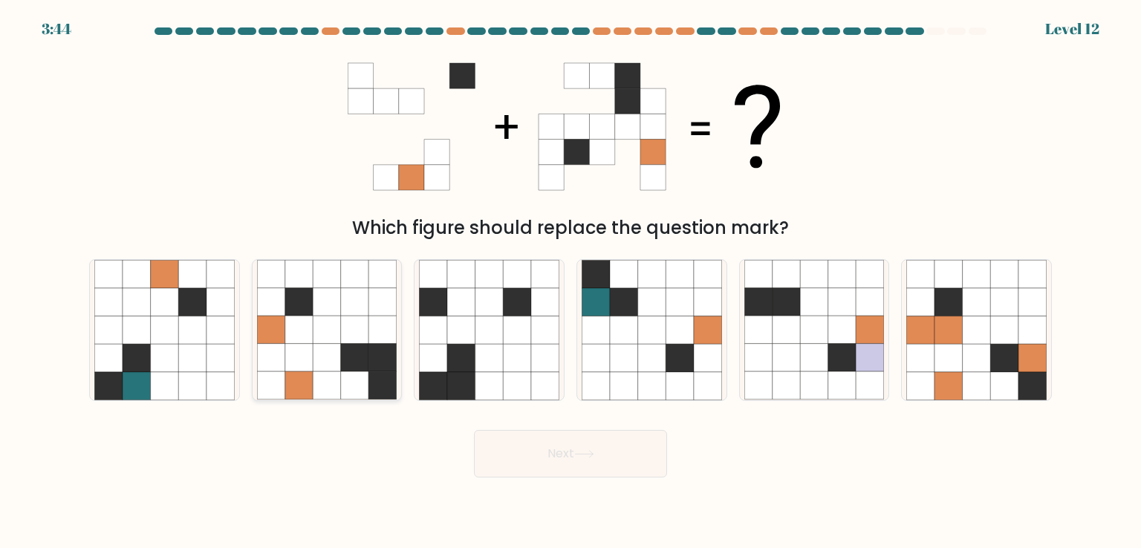
click at [354, 333] on icon at bounding box center [355, 330] width 28 height 28
click at [570, 281] on input "b." at bounding box center [570, 277] width 1 height 7
radio input "true"
click at [550, 469] on button "Next" at bounding box center [570, 454] width 193 height 48
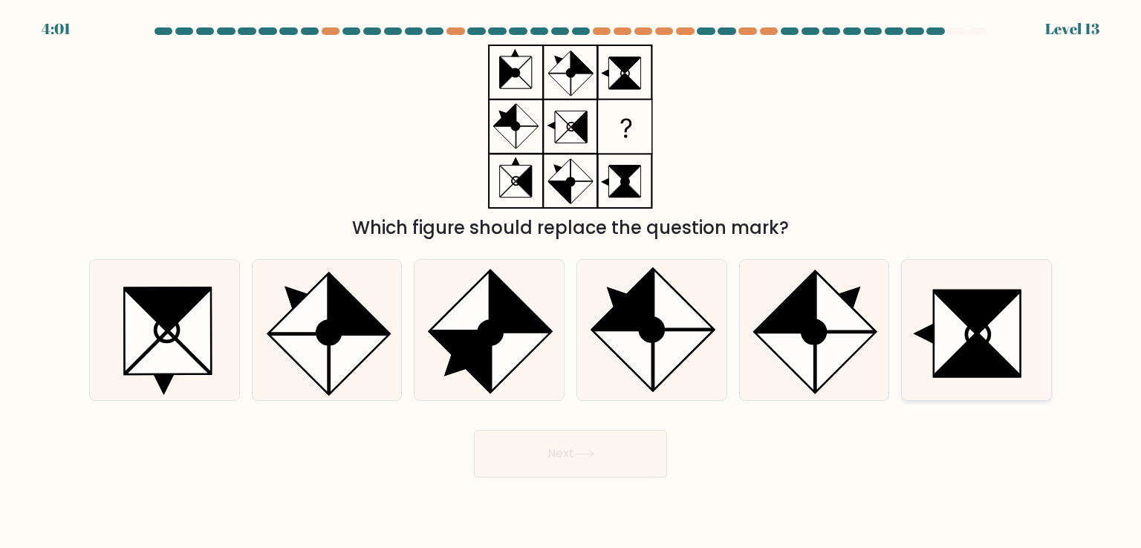
click at [945, 331] on icon at bounding box center [954, 334] width 42 height 84
click at [571, 281] on input "f." at bounding box center [570, 277] width 1 height 7
radio input "true"
click at [620, 446] on button "Next" at bounding box center [570, 454] width 193 height 48
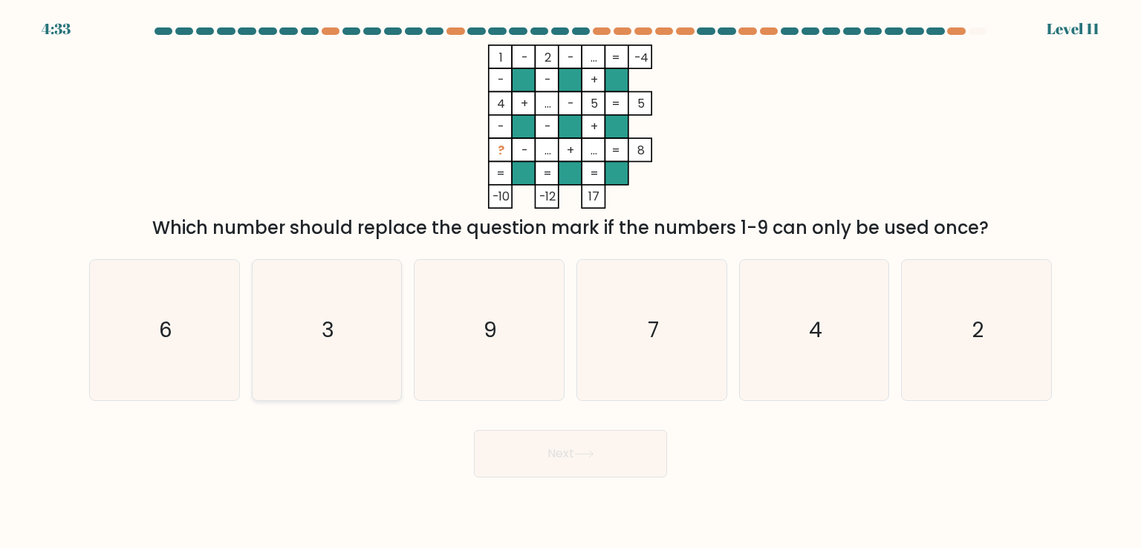
click at [331, 344] on text "3" at bounding box center [328, 330] width 13 height 30
click at [570, 281] on input "b. 3" at bounding box center [570, 277] width 1 height 7
radio input "true"
click at [576, 439] on button "Next" at bounding box center [570, 454] width 193 height 48
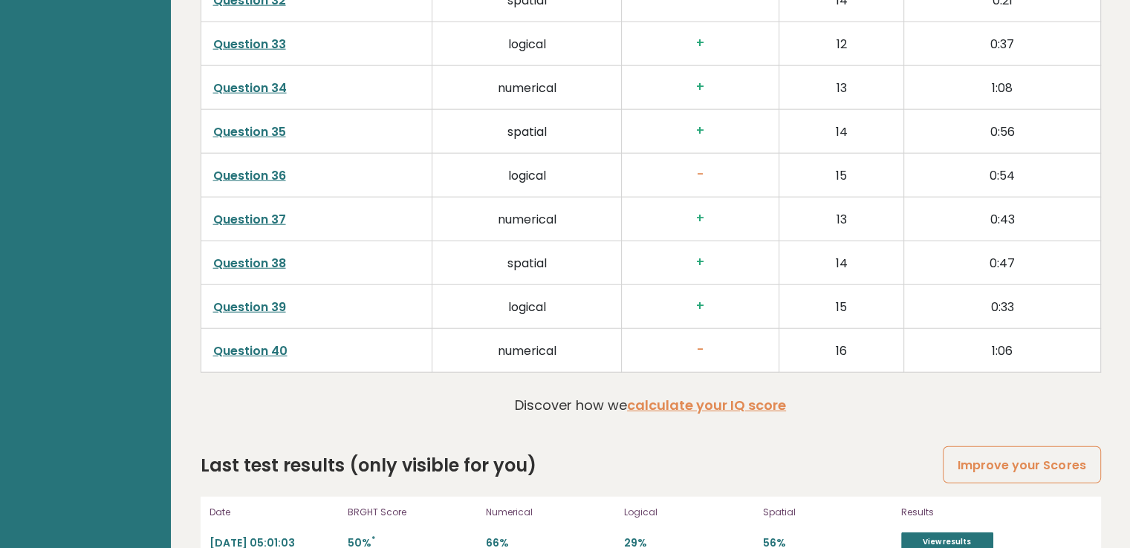
scroll to position [3936, 0]
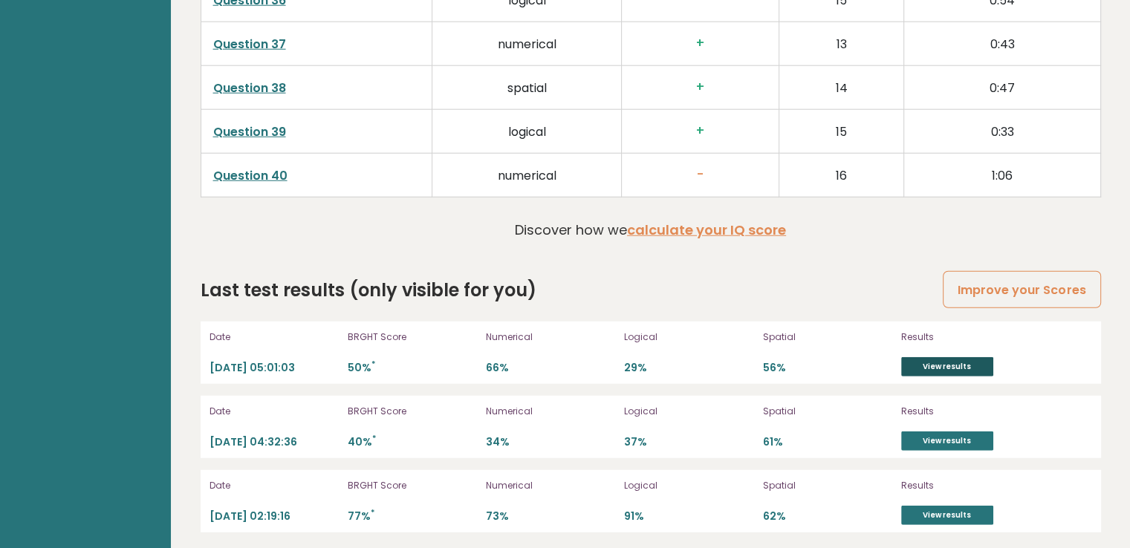
click at [936, 357] on link "View results" at bounding box center [947, 366] width 92 height 19
